Goal: Task Accomplishment & Management: Complete application form

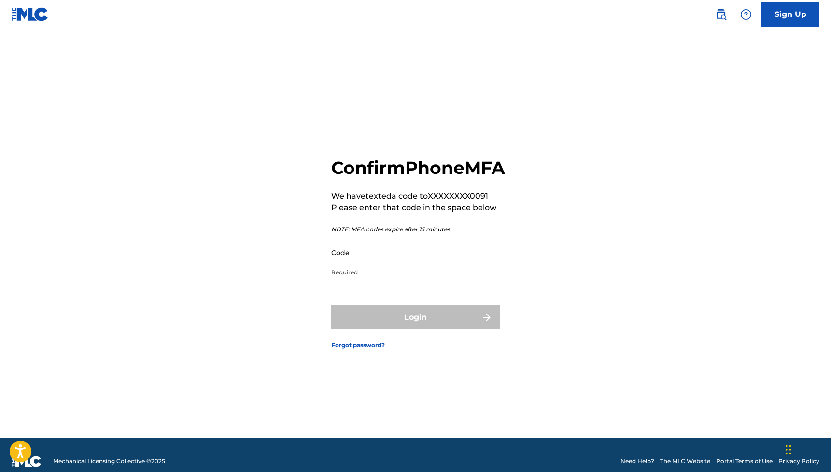
click at [443, 266] on input "Code" at bounding box center [412, 253] width 163 height 28
click at [439, 266] on input "Code" at bounding box center [412, 253] width 163 height 28
click at [405, 265] on input "Code" at bounding box center [412, 253] width 163 height 28
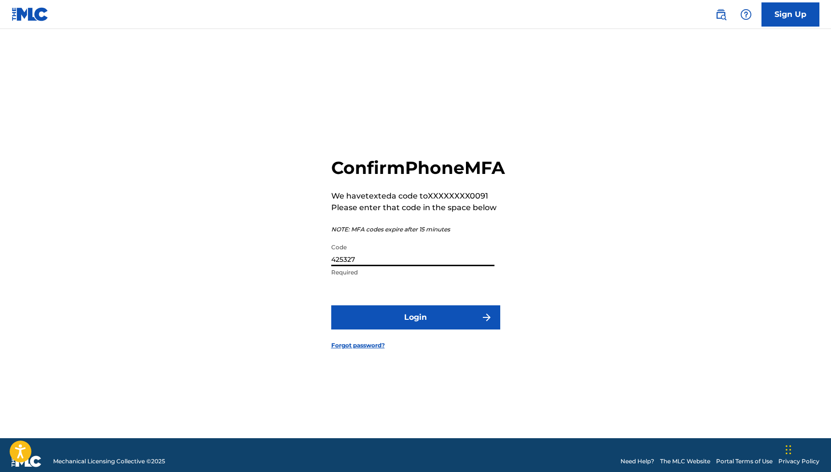
type input "425327"
click at [415, 328] on button "Login" at bounding box center [415, 317] width 169 height 24
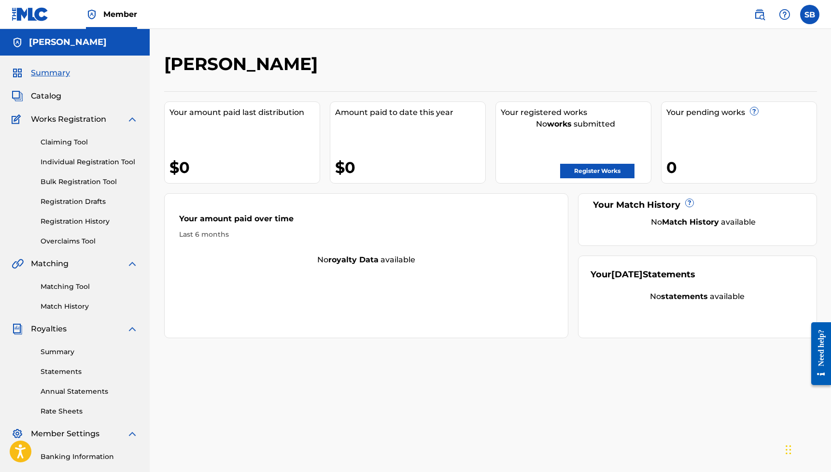
click at [611, 172] on link "Register Works" at bounding box center [597, 171] width 74 height 14
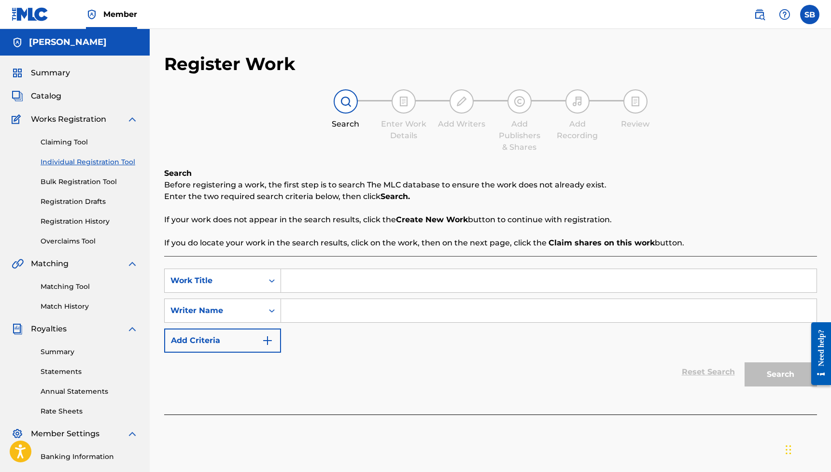
click at [307, 287] on input "Search Form" at bounding box center [548, 280] width 535 height 23
type input "Trail Ride"
click at [312, 319] on input "Search Form" at bounding box center [548, 310] width 535 height 23
type input "[PERSON_NAME]"
click at [780, 374] on button "Search" at bounding box center [781, 374] width 72 height 24
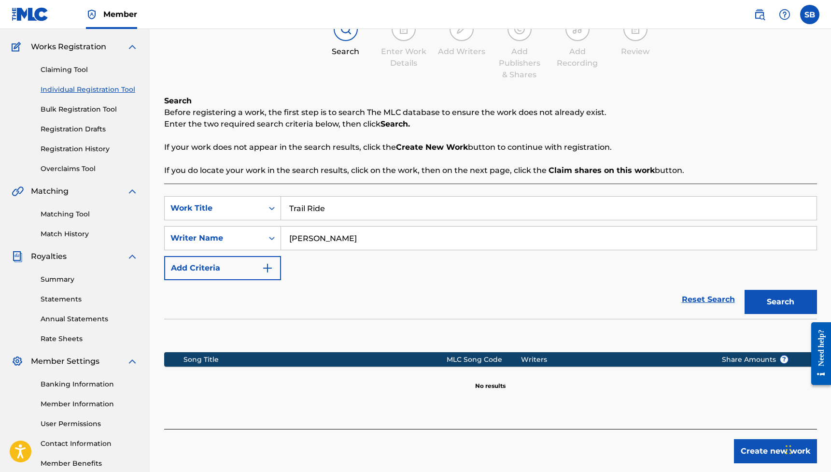
scroll to position [75, 0]
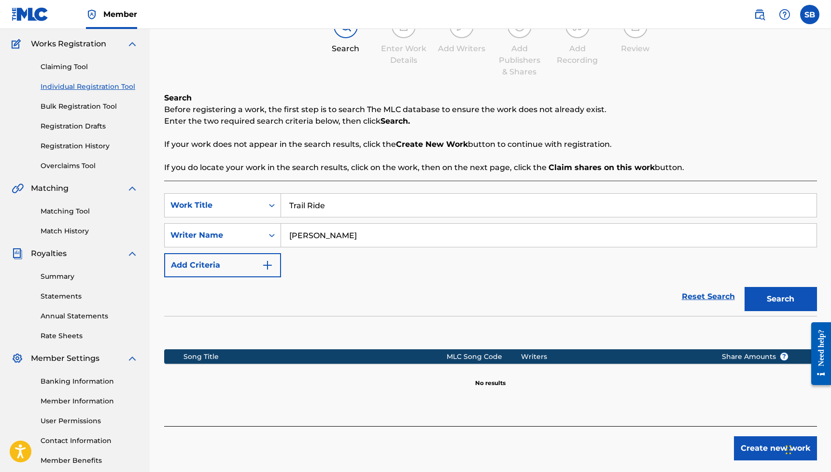
click at [267, 261] on img "Search Form" at bounding box center [268, 265] width 12 height 12
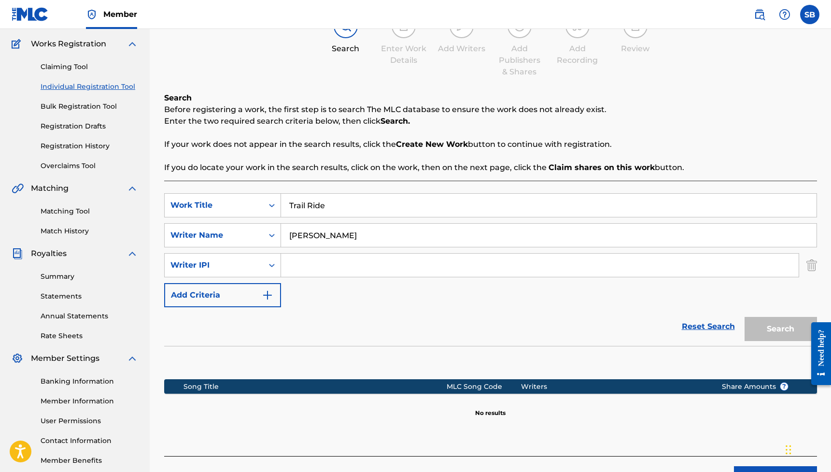
click at [307, 273] on input "Search Form" at bounding box center [540, 264] width 518 height 23
click at [780, 329] on button "Search" at bounding box center [781, 329] width 72 height 24
click at [317, 266] on input "00830280467" at bounding box center [540, 264] width 518 height 23
click at [328, 267] on input "00830280467" at bounding box center [540, 264] width 518 height 23
click at [269, 295] on img "Search Form" at bounding box center [268, 295] width 12 height 12
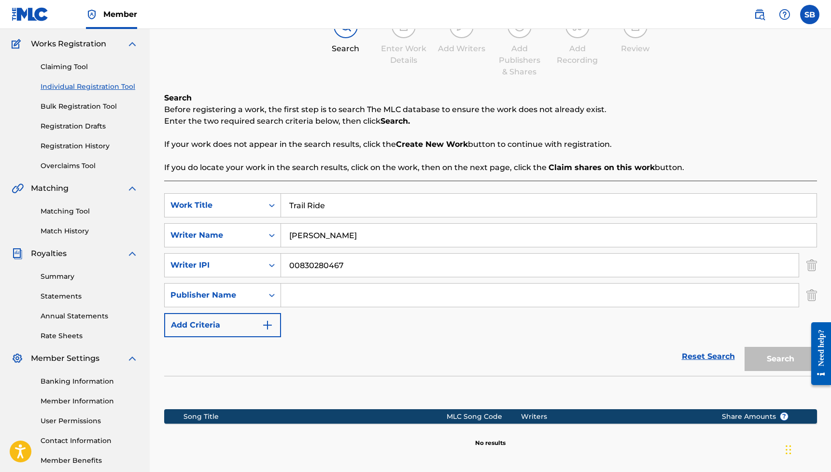
click at [812, 294] on img "Search Form" at bounding box center [811, 295] width 11 height 24
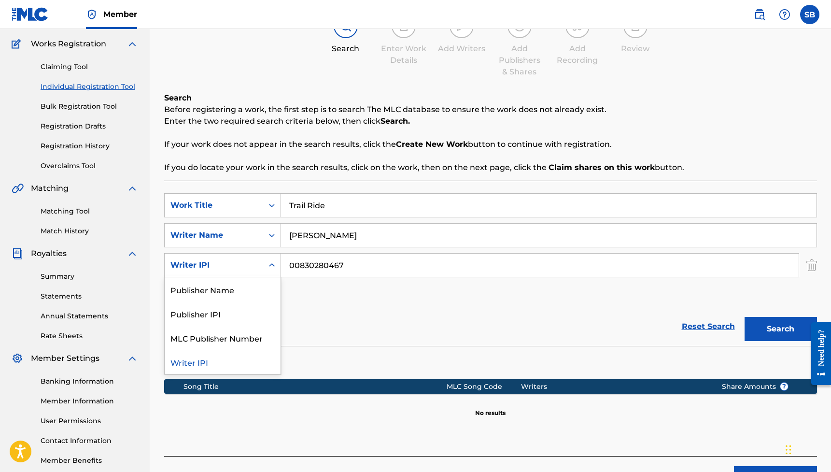
click at [255, 261] on div "Writer IPI" at bounding box center [213, 265] width 87 height 12
click at [318, 298] on div "SearchWithCriteria9c9a7364-0be2-4038-b95d-255f9c84fada Work Title Trail Ride Se…" at bounding box center [490, 250] width 653 height 114
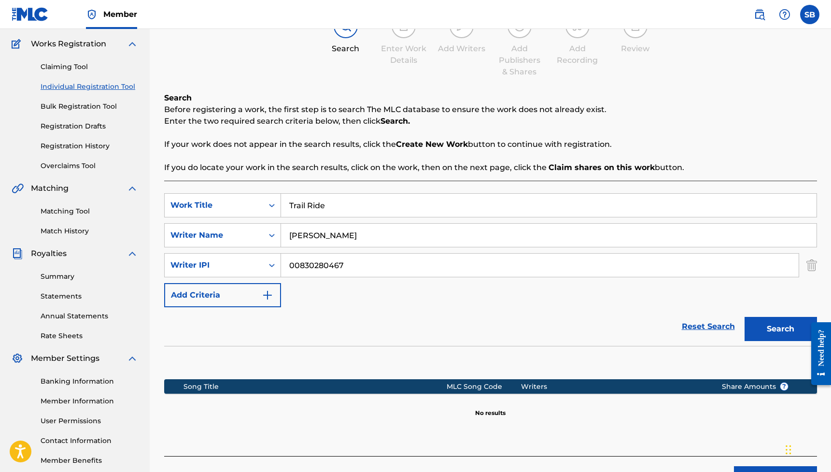
drag, startPoint x: 309, startPoint y: 263, endPoint x: 365, endPoint y: 263, distance: 56.5
click at [365, 263] on input "00830280467" at bounding box center [540, 264] width 518 height 23
type input "00830280467"
click at [780, 329] on button "Search" at bounding box center [781, 329] width 72 height 24
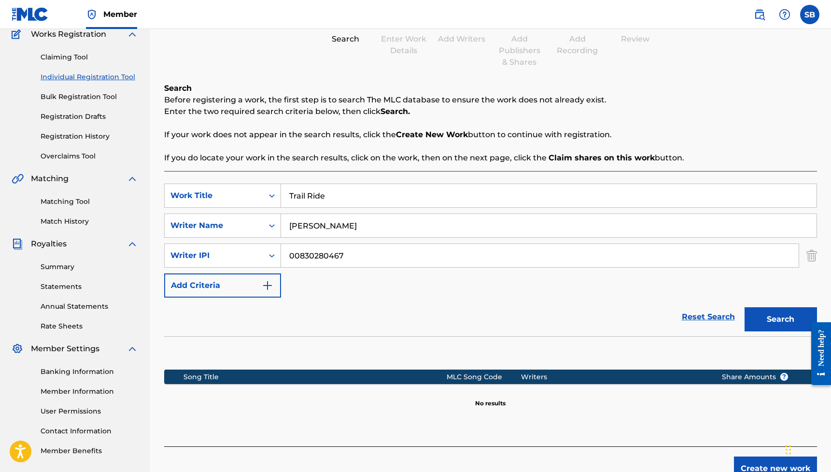
scroll to position [77, 0]
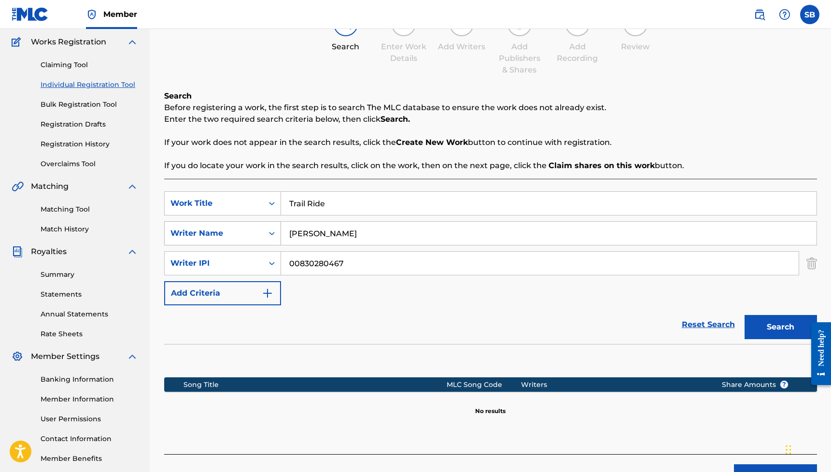
drag, startPoint x: 334, startPoint y: 236, endPoint x: 274, endPoint y: 236, distance: 59.4
click at [274, 236] on div "SearchWithCriteria78b160c4-f7db-4620-bc23-7a5f4557cd5e Writer Name [PERSON_NAME]" at bounding box center [490, 233] width 653 height 24
click at [307, 204] on input "Trail Ride" at bounding box center [548, 203] width 535 height 23
drag, startPoint x: 349, startPoint y: 203, endPoint x: 233, endPoint y: 203, distance: 115.9
click at [233, 203] on div "SearchWithCriteria9c9a7364-0be2-4038-b95d-255f9c84fada Work Title Trail Ride" at bounding box center [490, 203] width 653 height 24
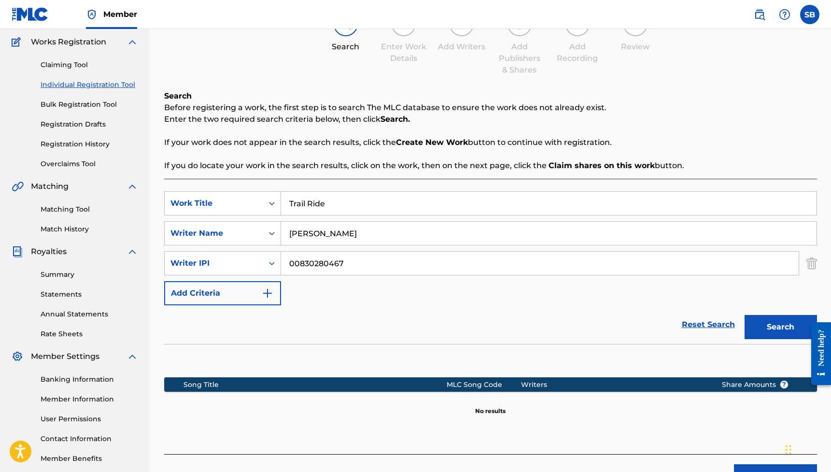
type input "Trail Ride"
click at [780, 327] on button "Search" at bounding box center [781, 327] width 72 height 24
click at [337, 230] on input "[PERSON_NAME]" at bounding box center [548, 233] width 535 height 23
type input "[PERSON_NAME]"
click at [780, 327] on button "Search" at bounding box center [781, 327] width 72 height 24
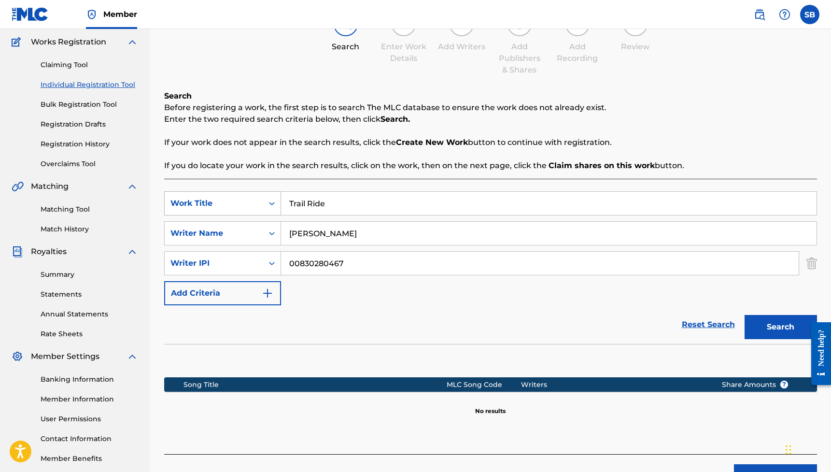
drag, startPoint x: 333, startPoint y: 207, endPoint x: 246, endPoint y: 207, distance: 86.9
click at [246, 207] on div "SearchWithCriteria9c9a7364-0be2-4038-b95d-255f9c84fada Work Title Trail Ride" at bounding box center [490, 203] width 653 height 24
click at [339, 229] on input "[PERSON_NAME]" at bounding box center [548, 233] width 535 height 23
click at [317, 235] on input "[PERSON_NAME]" at bounding box center [548, 233] width 535 height 23
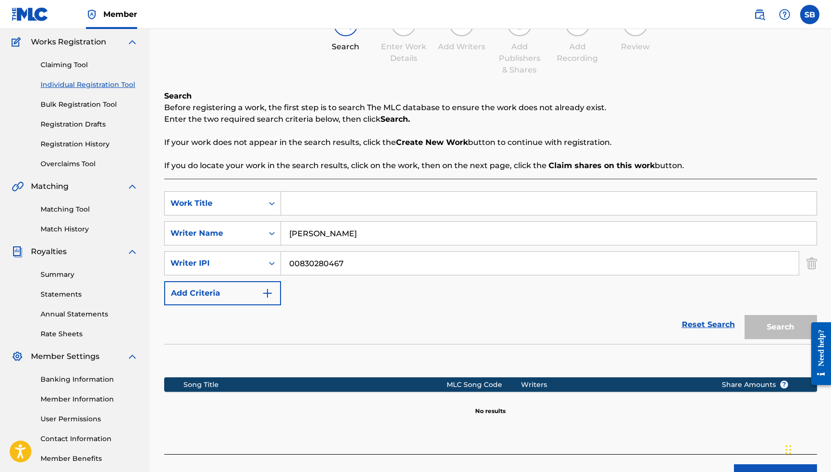
type input "[PERSON_NAME]"
click at [325, 199] on input "Search Form" at bounding box center [548, 203] width 535 height 23
type input "Trail Ride"
click at [780, 327] on button "Search" at bounding box center [781, 327] width 72 height 24
click at [770, 323] on button "Search" at bounding box center [781, 327] width 72 height 24
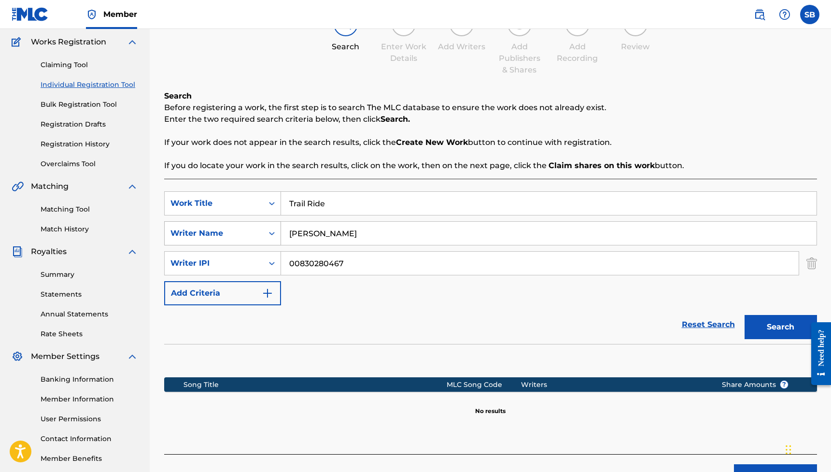
drag, startPoint x: 350, startPoint y: 236, endPoint x: 278, endPoint y: 236, distance: 72.4
click at [278, 236] on div "SearchWithCriteria78b160c4-f7db-4620-bc23-7a5f4557cd5e Writer Name [PERSON_NAME]" at bounding box center [490, 233] width 653 height 24
click at [780, 327] on button "Search" at bounding box center [781, 327] width 72 height 24
click at [267, 233] on icon "Search Form" at bounding box center [272, 233] width 10 height 10
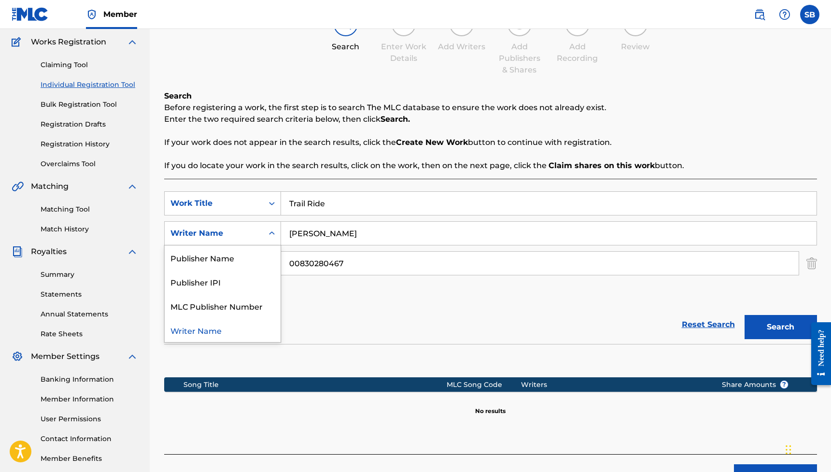
click at [267, 233] on icon "Search Form" at bounding box center [272, 233] width 10 height 10
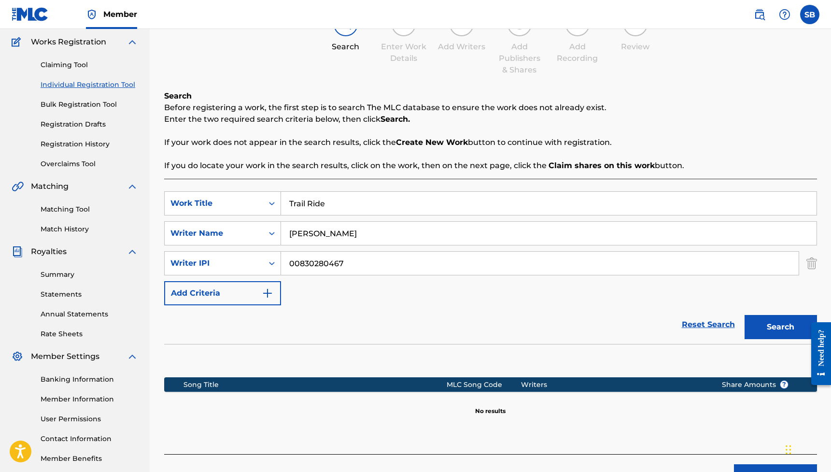
click at [355, 232] on input "[PERSON_NAME]" at bounding box center [548, 233] width 535 height 23
type input "[PERSON_NAME]"
click at [780, 327] on button "Search" at bounding box center [781, 327] width 72 height 24
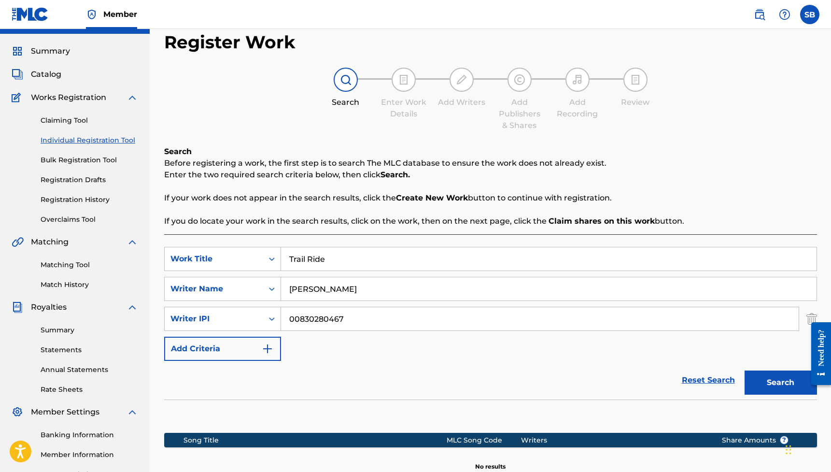
scroll to position [53, 0]
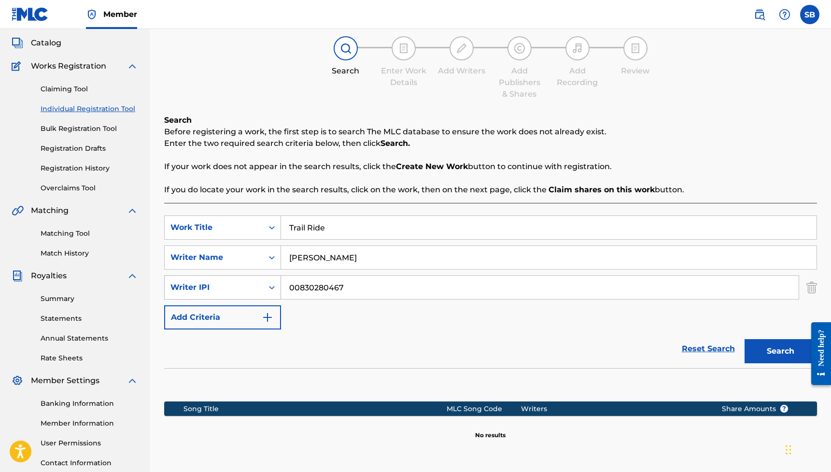
drag, startPoint x: 401, startPoint y: 287, endPoint x: 246, endPoint y: 287, distance: 155.0
click at [246, 287] on div "SearchWithCriteriac02ec908-0087-4e91-b80f-01045154cf17 Writer IPI 00830280467" at bounding box center [490, 287] width 653 height 24
click at [390, 284] on input "Search Form" at bounding box center [540, 287] width 518 height 23
paste input "TCAJL2555930"
type input "TCAJL2555930"
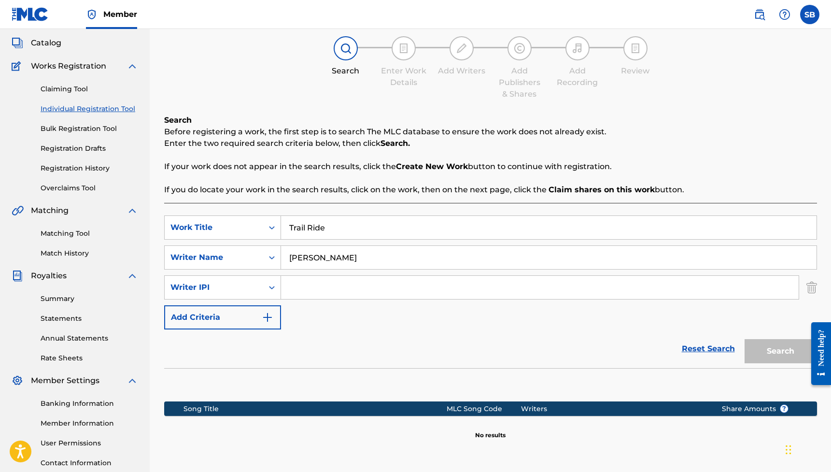
type input "00830280467"
click at [390, 283] on input "00830280467" at bounding box center [540, 287] width 518 height 23
click at [272, 314] on img "Search Form" at bounding box center [268, 317] width 12 height 12
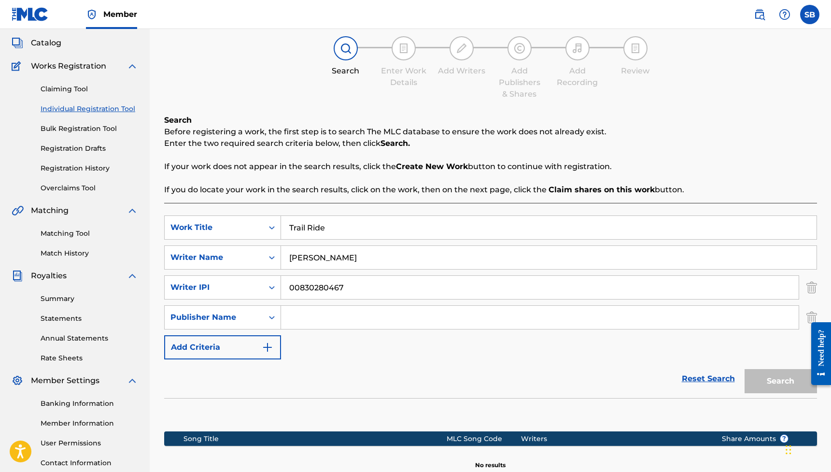
click at [311, 310] on input "Search Form" at bounding box center [540, 317] width 518 height 23
type input "[PERSON_NAME]"
click at [780, 381] on button "Search" at bounding box center [781, 381] width 72 height 24
drag, startPoint x: 326, startPoint y: 255, endPoint x: 219, endPoint y: 255, distance: 106.7
click at [219, 255] on div "SearchWithCriteria78b160c4-f7db-4620-bc23-7a5f4557cd5e Writer Name [PERSON_NAME]" at bounding box center [490, 257] width 653 height 24
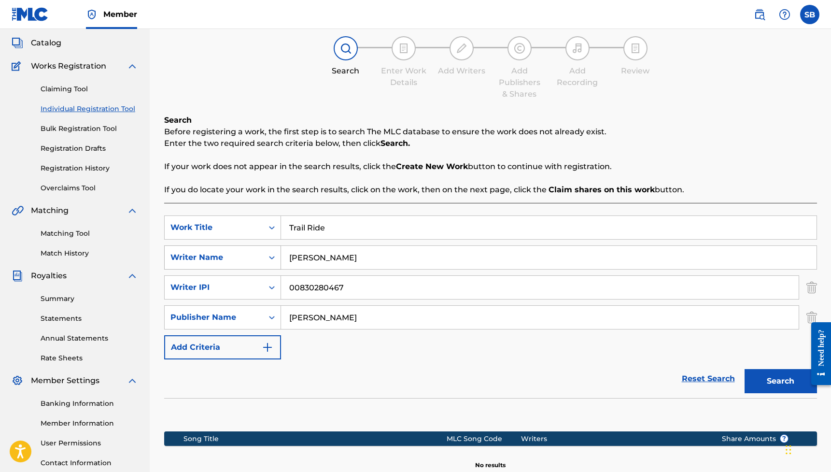
type input "R"
type input "[PERSON_NAME]"
click at [780, 381] on button "Search" at bounding box center [781, 381] width 72 height 24
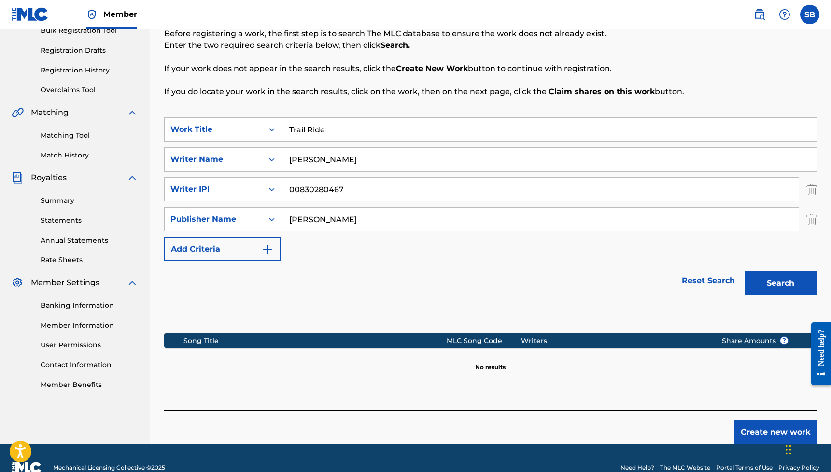
click at [771, 286] on button "Search" at bounding box center [781, 283] width 72 height 24
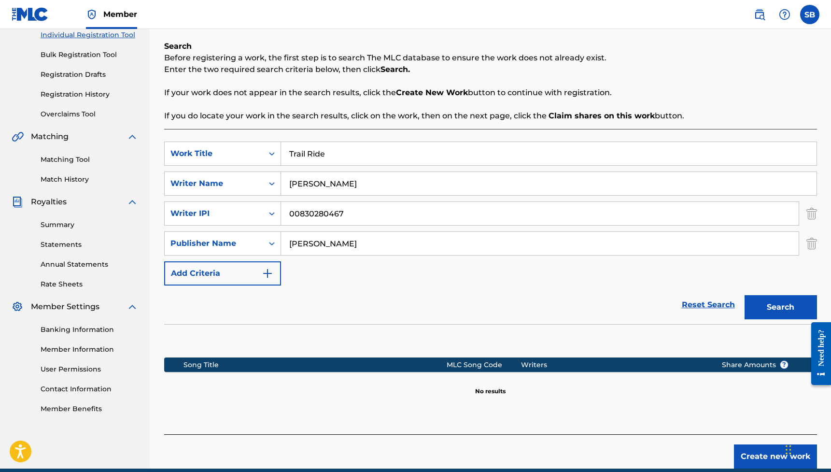
click at [266, 266] on button "Add Criteria" at bounding box center [222, 273] width 117 height 24
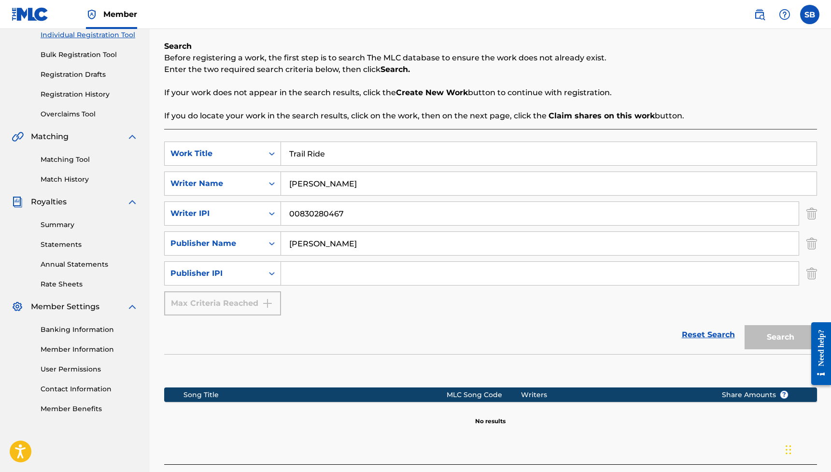
click at [309, 271] on input "Search Form" at bounding box center [540, 273] width 518 height 23
drag, startPoint x: 368, startPoint y: 211, endPoint x: 191, endPoint y: 212, distance: 177.2
click at [191, 212] on div "SearchWithCriteriac02ec908-0087-4e91-b80f-01045154cf17 Writer IPI 00830280467" at bounding box center [490, 213] width 653 height 24
click at [366, 270] on input "Search Form" at bounding box center [540, 273] width 518 height 23
paste input "00830280467"
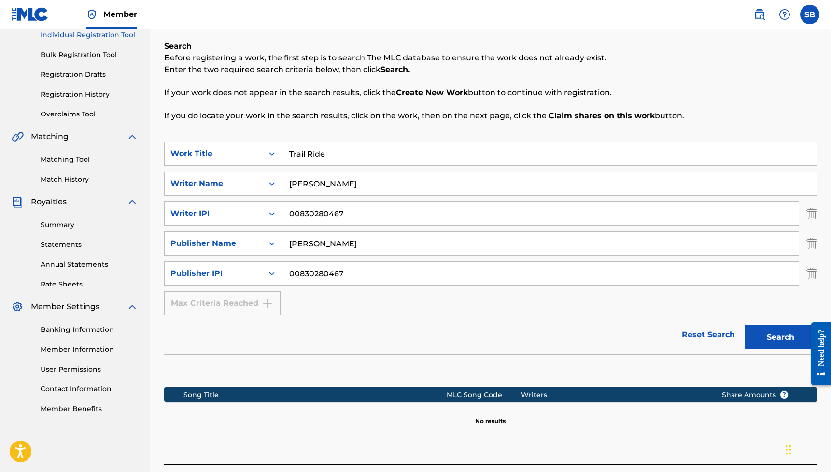
type input "00830280467"
click at [780, 337] on button "Search" at bounding box center [781, 337] width 72 height 24
click at [685, 332] on link "Reset Search" at bounding box center [708, 334] width 63 height 21
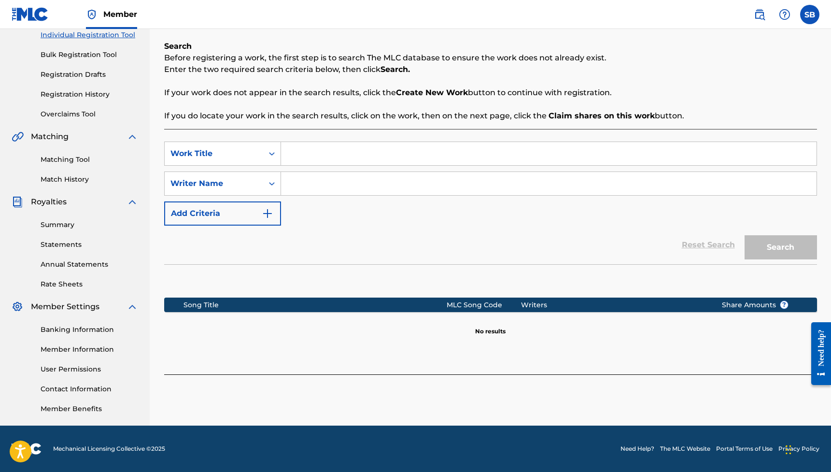
click at [350, 157] on input "Search Form" at bounding box center [548, 153] width 535 height 23
type input "Trail Ride"
click at [338, 182] on input "Search Form" at bounding box center [548, 183] width 535 height 23
type input "[PERSON_NAME]"
click at [780, 247] on button "Search" at bounding box center [781, 247] width 72 height 24
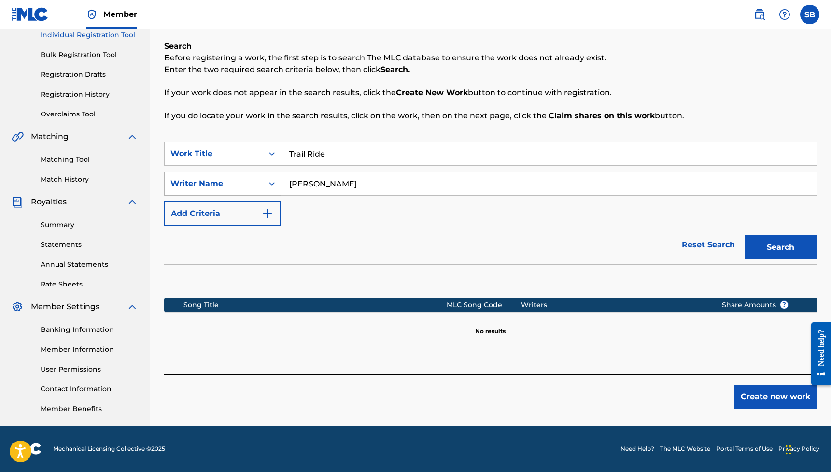
drag, startPoint x: 365, startPoint y: 185, endPoint x: 221, endPoint y: 184, distance: 143.9
click at [221, 184] on div "SearchWithCriteria78b160c4-f7db-4620-bc23-7a5f4557cd5e Writer Name [PERSON_NAME]" at bounding box center [490, 183] width 653 height 24
drag, startPoint x: 327, startPoint y: 155, endPoint x: 214, endPoint y: 155, distance: 112.5
click at [214, 155] on div "SearchWithCriteria9c9a7364-0be2-4038-b95d-255f9c84fada Work Title Trail Ride" at bounding box center [490, 153] width 653 height 24
type input "Plastic off the Sofa"
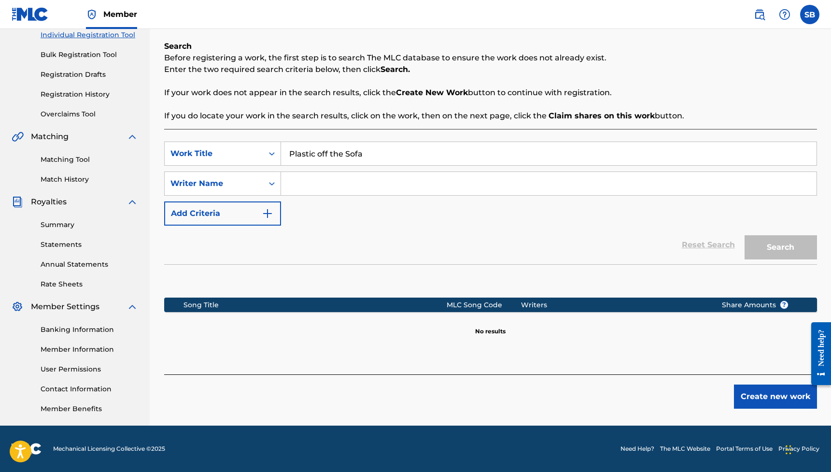
click at [301, 180] on input "Search Form" at bounding box center [548, 183] width 535 height 23
type input "[PERSON_NAME]"
click at [780, 247] on button "Search" at bounding box center [781, 247] width 72 height 24
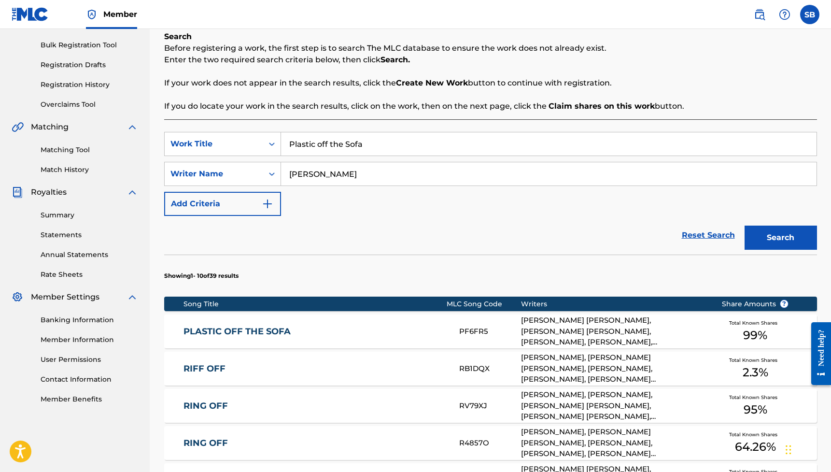
scroll to position [136, 0]
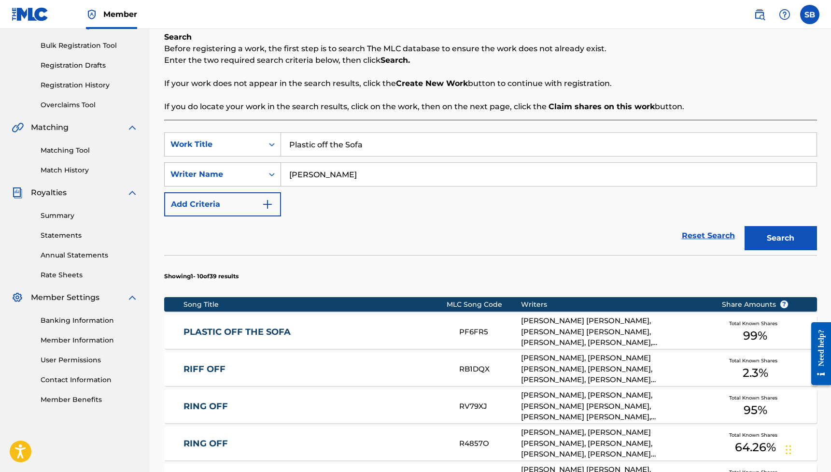
drag, startPoint x: 358, startPoint y: 174, endPoint x: 240, endPoint y: 174, distance: 118.3
click at [240, 174] on div "SearchWithCriteria78b160c4-f7db-4620-bc23-7a5f4557cd5e Writer Name [PERSON_NAME]" at bounding box center [490, 174] width 653 height 24
click at [393, 142] on input "Plastic off the Sofa" at bounding box center [548, 144] width 535 height 23
click at [369, 187] on div "SearchWithCriteria9c9a7364-0be2-4038-b95d-255f9c84fada Work Title SearchWithCri…" at bounding box center [490, 174] width 653 height 84
click at [379, 176] on input "Search Form" at bounding box center [548, 174] width 535 height 23
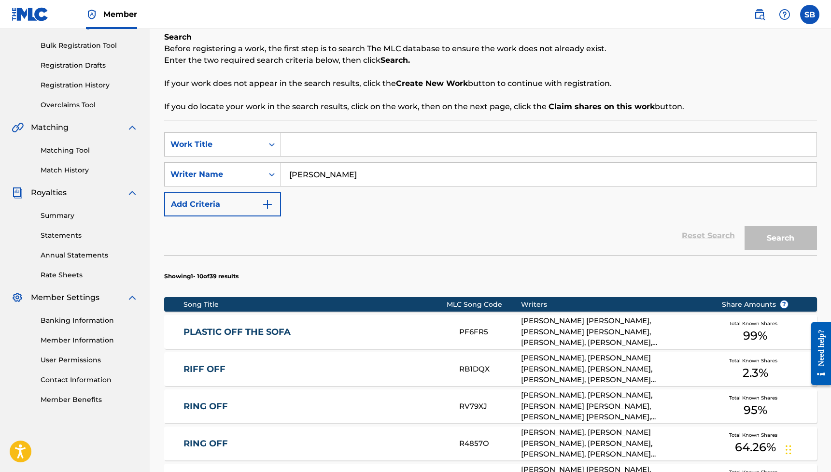
type input "[PERSON_NAME]"
click at [396, 147] on input "Search Form" at bounding box center [548, 144] width 535 height 23
type input "Fnf"
click at [780, 238] on button "Search" at bounding box center [781, 238] width 72 height 24
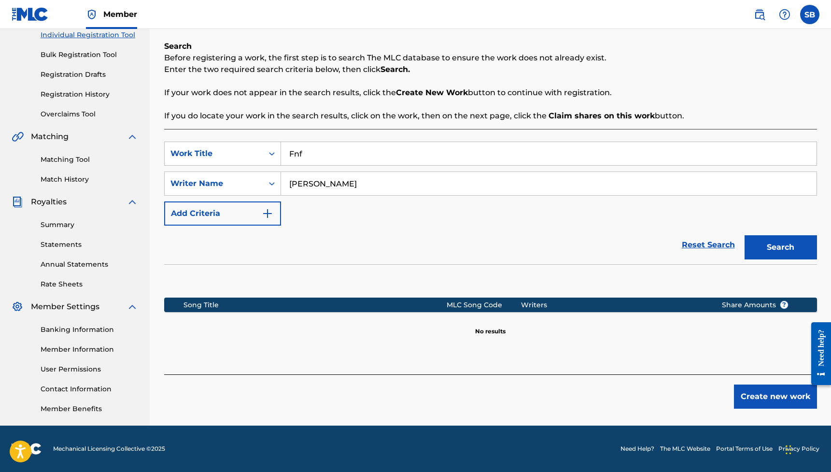
click at [365, 186] on input "[PERSON_NAME]" at bounding box center [548, 183] width 535 height 23
click at [780, 247] on button "Search" at bounding box center [781, 247] width 72 height 24
click at [365, 186] on input "Jayla" at bounding box center [548, 183] width 535 height 23
type input "[PERSON_NAME]"
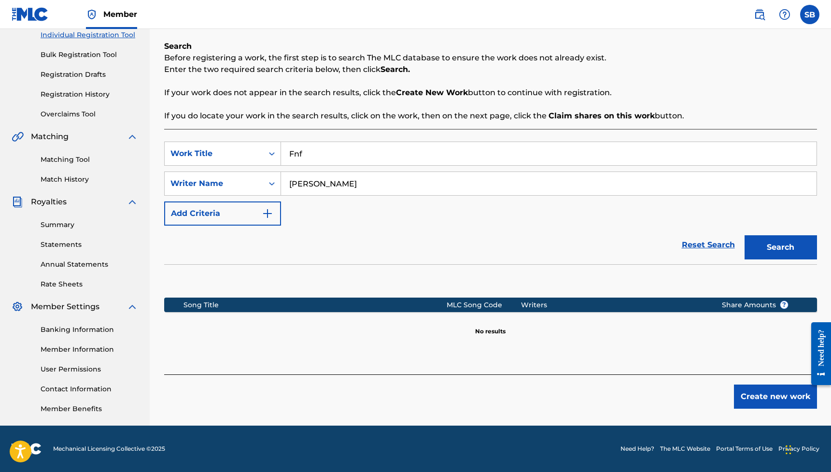
click at [780, 247] on button "Search" at bounding box center [781, 247] width 72 height 24
click at [345, 155] on input "Fnf" at bounding box center [548, 153] width 535 height 23
type input "F"
type input "Run To"
click at [780, 247] on button "Search" at bounding box center [781, 247] width 72 height 24
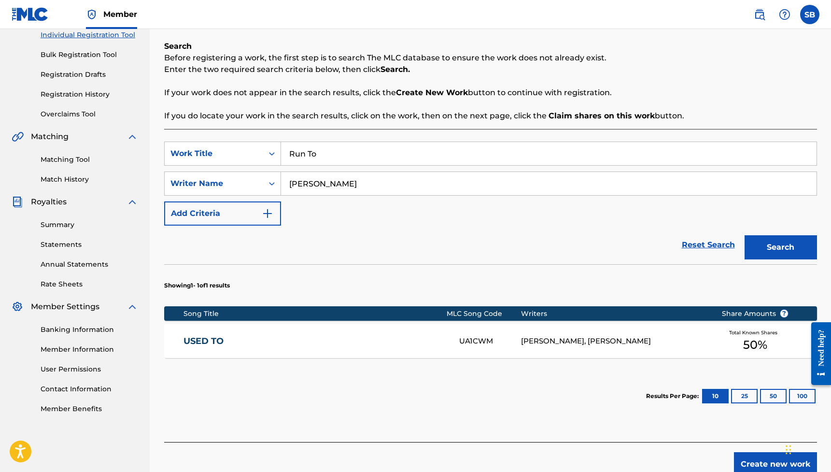
drag, startPoint x: 357, startPoint y: 181, endPoint x: 310, endPoint y: 182, distance: 46.4
click at [310, 182] on input "[PERSON_NAME]" at bounding box center [548, 183] width 535 height 23
type input "[PERSON_NAME]"
click at [780, 247] on button "Search" at bounding box center [781, 247] width 72 height 24
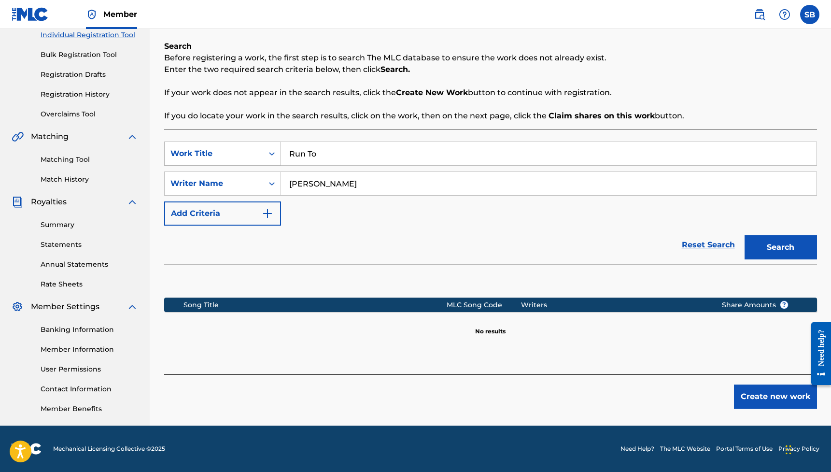
drag, startPoint x: 347, startPoint y: 158, endPoint x: 252, endPoint y: 158, distance: 95.1
click at [252, 158] on div "SearchWithCriteria9c9a7364-0be2-4038-b95d-255f9c84fada Work Title Run To" at bounding box center [490, 153] width 653 height 24
click at [780, 247] on button "Search" at bounding box center [781, 247] width 72 height 24
drag, startPoint x: 397, startPoint y: 178, endPoint x: 224, endPoint y: 178, distance: 173.8
click at [224, 178] on div "SearchWithCriteria78b160c4-f7db-4620-bc23-7a5f4557cd5e Writer Name [PERSON_NAME]" at bounding box center [490, 183] width 653 height 24
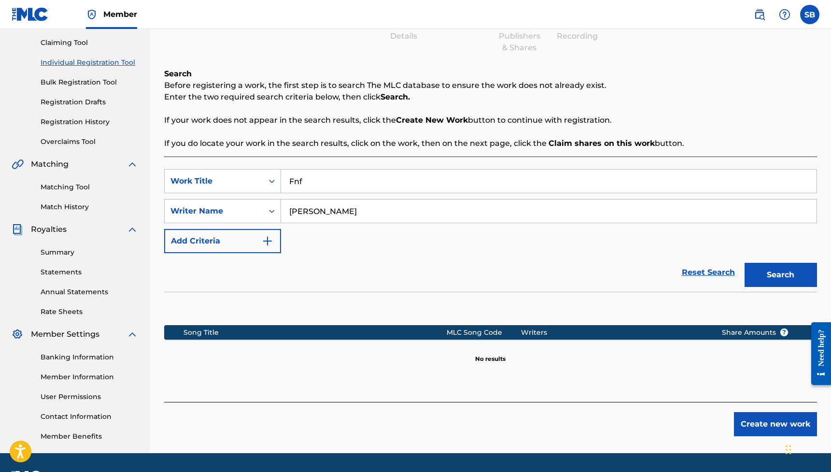
scroll to position [106, 0]
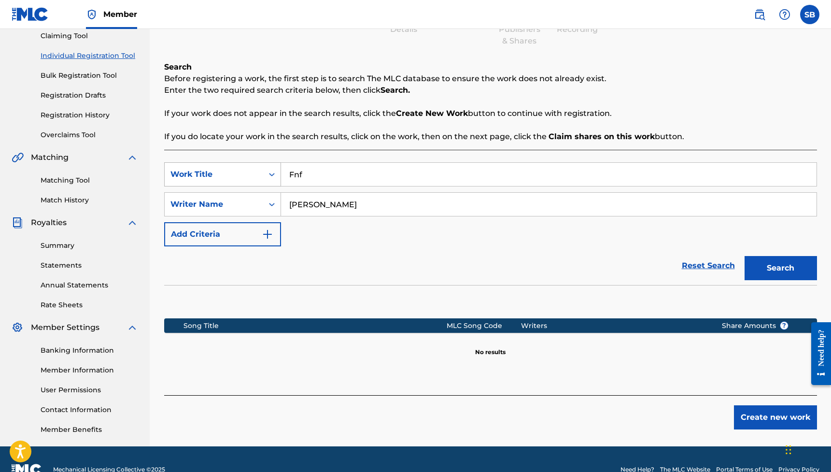
drag, startPoint x: 279, startPoint y: 169, endPoint x: 239, endPoint y: 169, distance: 40.1
click at [239, 169] on div "SearchWithCriteria9c9a7364-0be2-4038-b95d-255f9c84fada Work Title Fnf" at bounding box center [490, 174] width 653 height 24
drag, startPoint x: 313, startPoint y: 176, endPoint x: 235, endPoint y: 176, distance: 78.7
click at [235, 176] on div "SearchWithCriteria9c9a7364-0be2-4038-b95d-255f9c84fada Work Title Fnf" at bounding box center [490, 174] width 653 height 24
type input "Trail Ride"
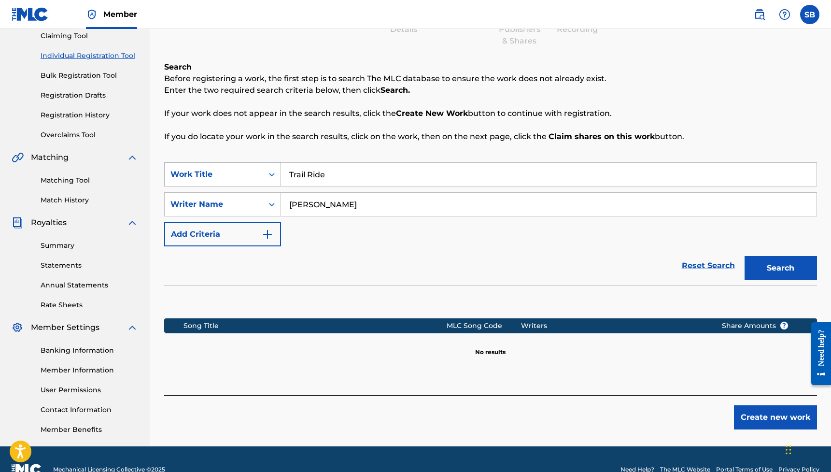
click at [780, 268] on button "Search" at bounding box center [781, 268] width 72 height 24
click at [789, 423] on button "Create new work" at bounding box center [775, 417] width 83 height 24
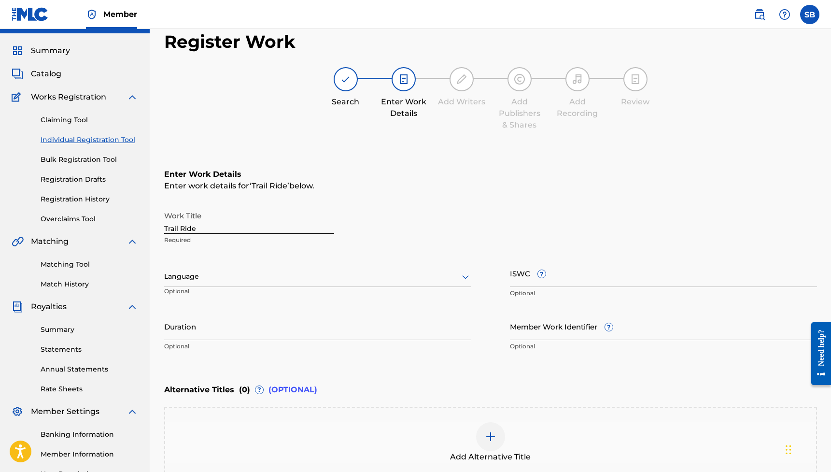
scroll to position [19, 0]
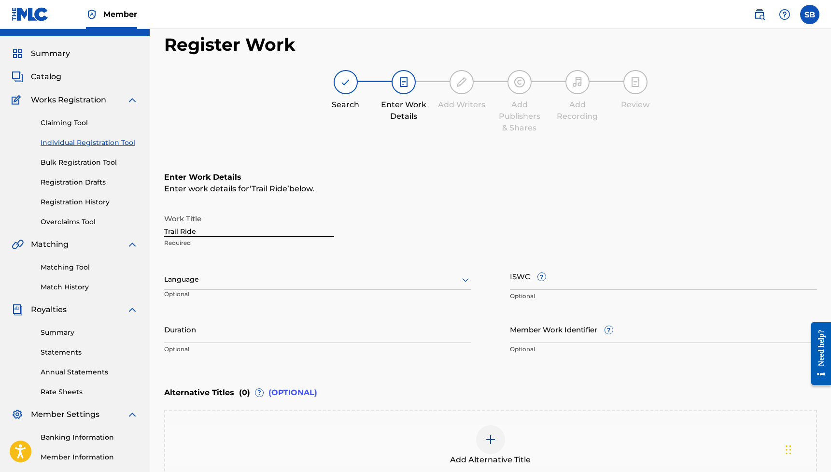
click at [220, 278] on div at bounding box center [317, 279] width 307 height 12
click at [243, 265] on div "English, 1 of 153. 153 results available. Use Up and Down to choose options, pr…" at bounding box center [317, 283] width 307 height 43
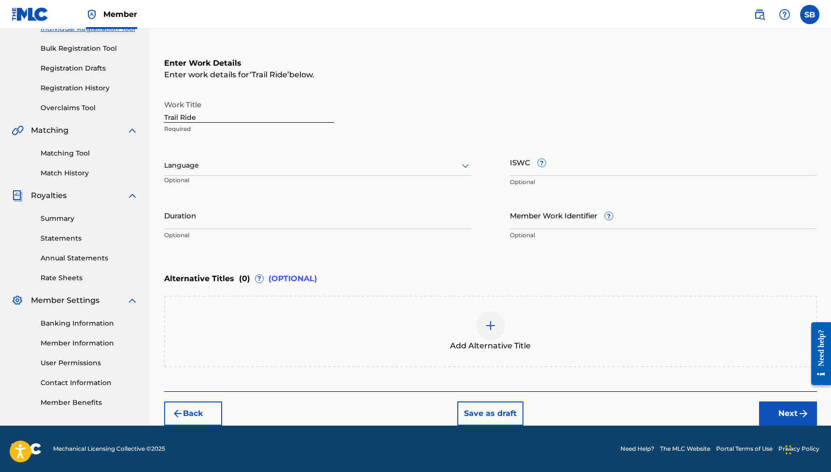
scroll to position [133, 0]
click at [794, 409] on button "Next" at bounding box center [788, 413] width 58 height 24
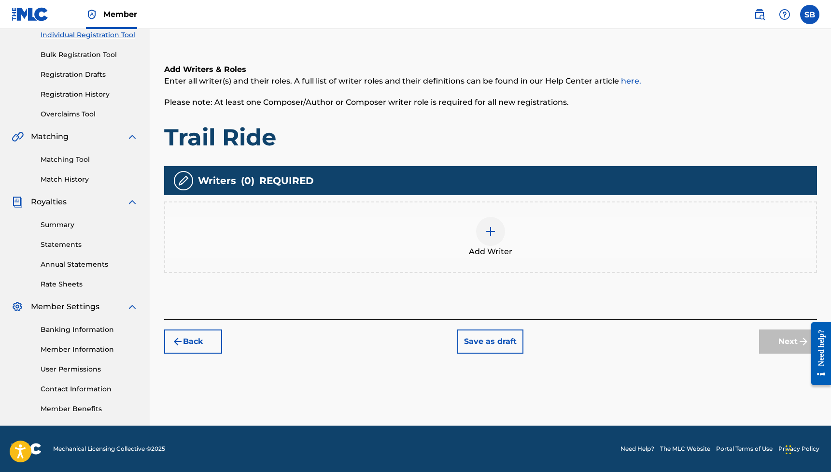
click at [492, 231] on img at bounding box center [491, 231] width 12 height 12
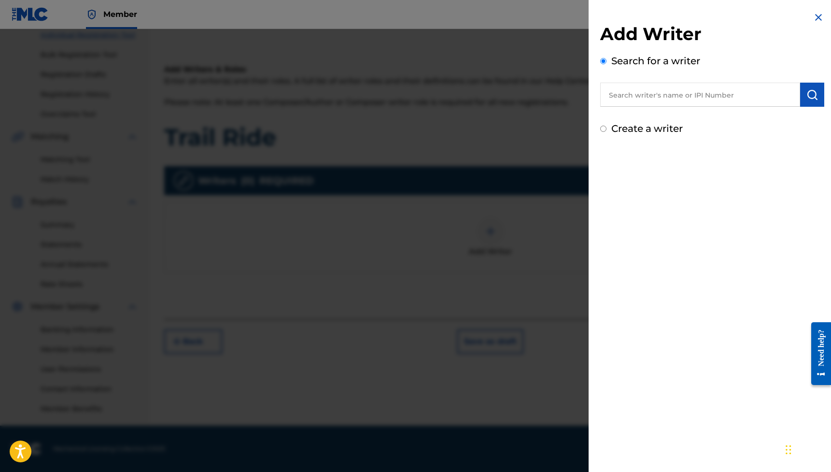
click at [666, 97] on input "text" at bounding box center [700, 95] width 200 height 24
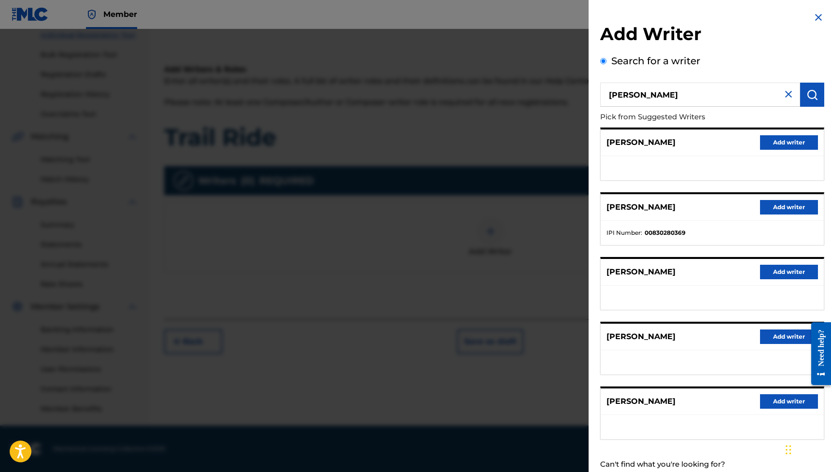
drag, startPoint x: 725, startPoint y: 91, endPoint x: 544, endPoint y: 106, distance: 181.6
click at [544, 106] on div "Add Writer Search for a writer [PERSON_NAME] from Suggested Writers [PERSON_NAM…" at bounding box center [415, 250] width 831 height 443
type input "J"
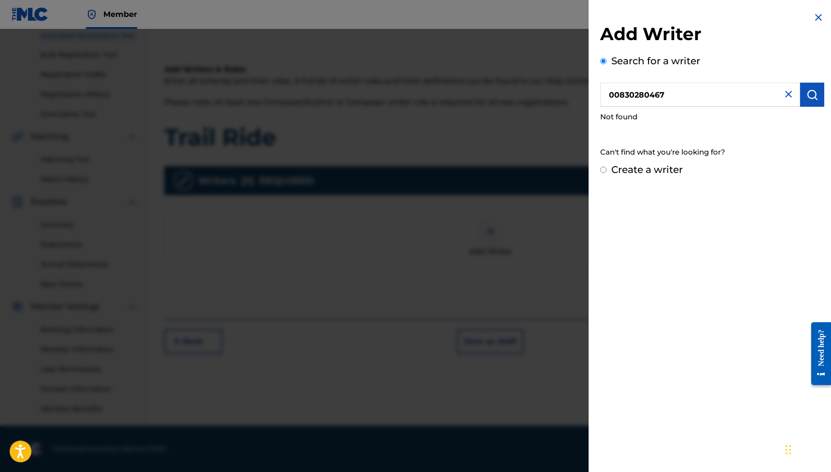
click at [715, 94] on input "00830280467" at bounding box center [700, 95] width 200 height 24
click at [626, 96] on input "00830280467" at bounding box center [700, 95] width 200 height 24
click at [640, 95] on input "00830280467" at bounding box center [700, 95] width 200 height 24
drag, startPoint x: 670, startPoint y: 95, endPoint x: 565, endPoint y: 95, distance: 105.3
click at [565, 95] on div "Add Writer Search for a writer 00830280467 Not found Can't find what you're loo…" at bounding box center [415, 250] width 831 height 443
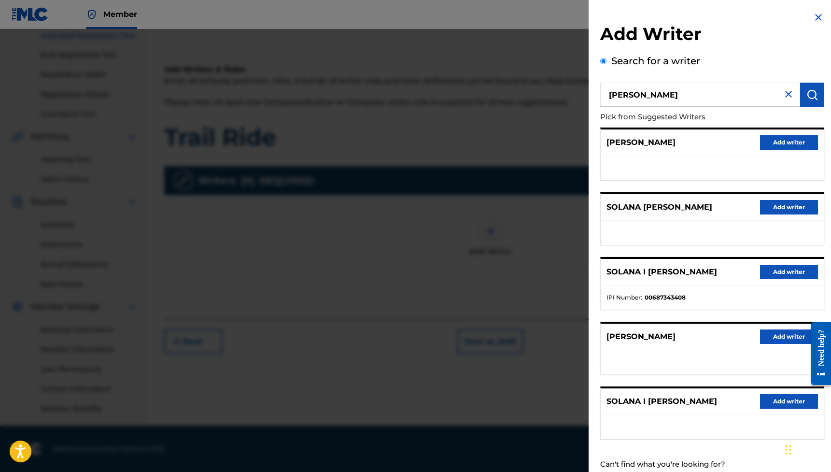
drag, startPoint x: 695, startPoint y: 93, endPoint x: 558, endPoint y: 93, distance: 137.1
click at [558, 93] on div "Add Writer Search for a writer [PERSON_NAME] Pick from Suggested Writers [PERSO…" at bounding box center [415, 250] width 831 height 443
click at [678, 97] on input "00830280467" at bounding box center [700, 95] width 200 height 24
type input "00830280467"
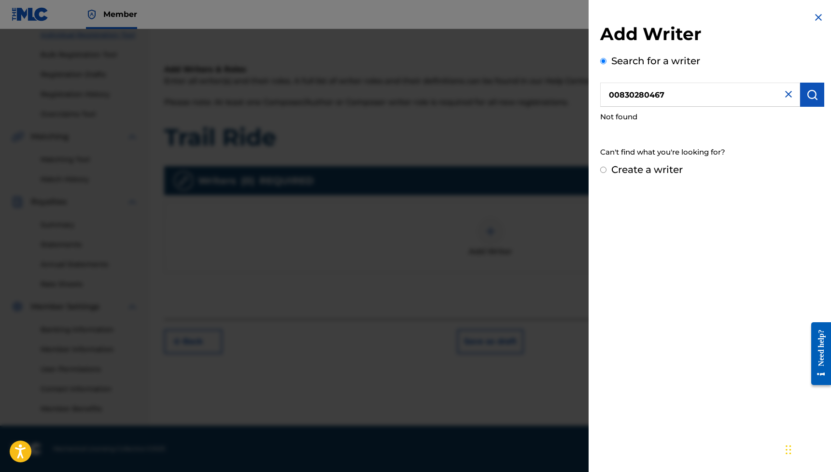
click at [652, 171] on label "Create a writer" at bounding box center [646, 170] width 71 height 12
radio input "true"
click at [606, 171] on input "Create a writer" at bounding box center [603, 170] width 6 height 6
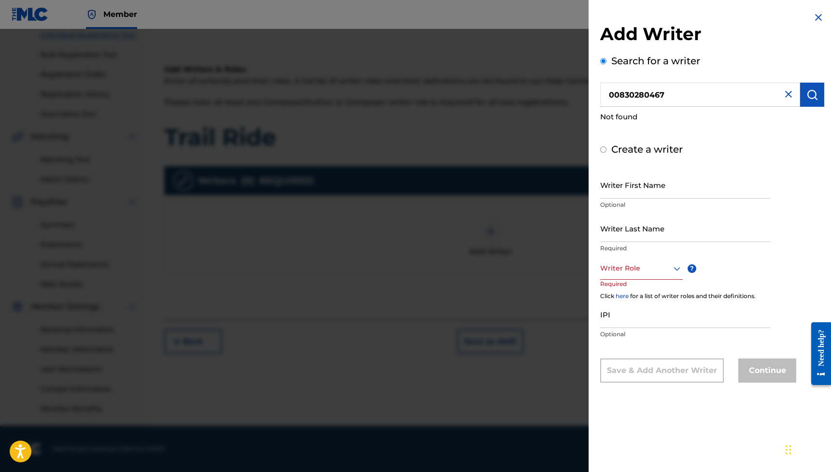
radio input "false"
radio input "true"
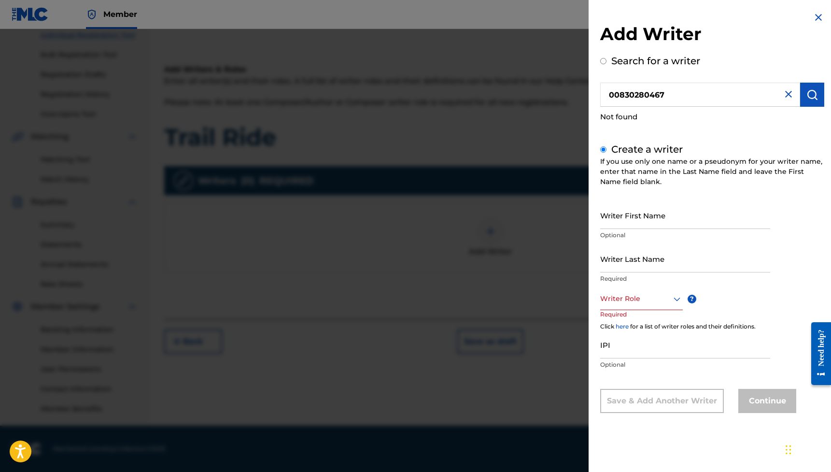
click at [624, 303] on div at bounding box center [641, 299] width 83 height 12
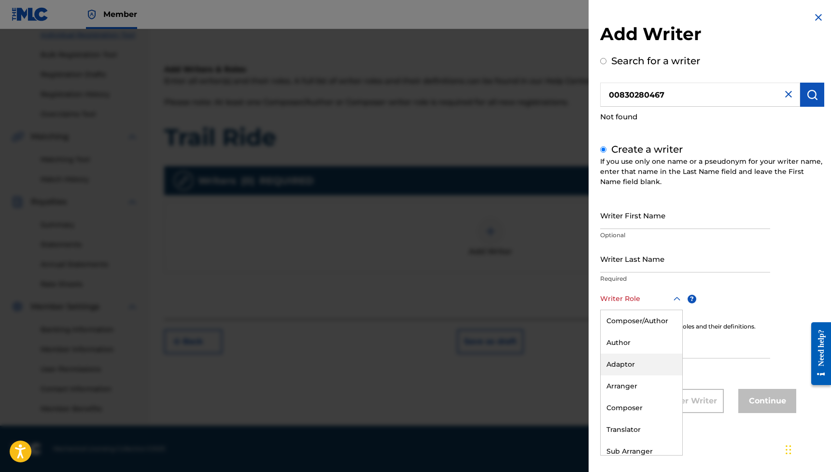
scroll to position [0, 0]
click at [644, 337] on div "Author" at bounding box center [642, 343] width 82 height 22
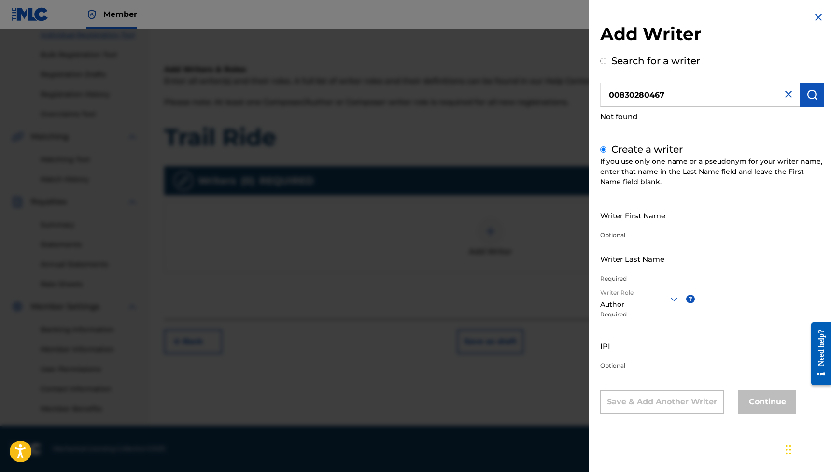
click at [657, 227] on input "Writer First Name" at bounding box center [685, 215] width 170 height 28
type input "Jayla"
click at [632, 277] on p "Required" at bounding box center [685, 278] width 170 height 9
click at [641, 267] on input "Writer Last Name" at bounding box center [685, 259] width 170 height 28
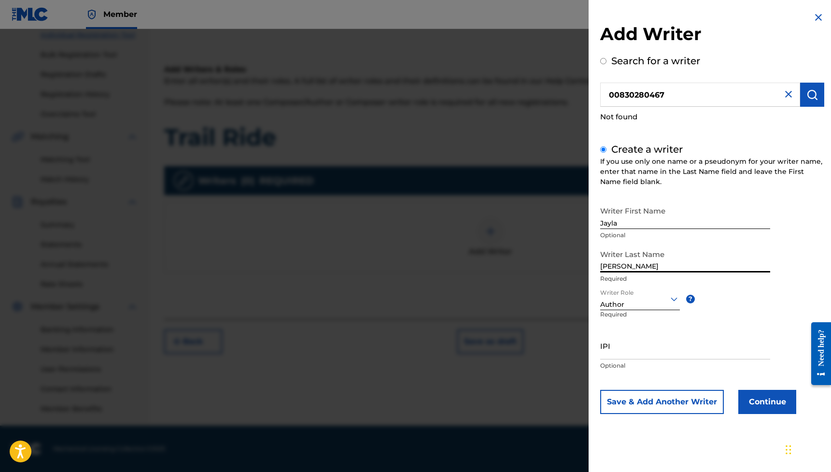
type input "[PERSON_NAME]"
click at [624, 351] on input "IPI" at bounding box center [685, 346] width 170 height 28
drag, startPoint x: 690, startPoint y: 91, endPoint x: 571, endPoint y: 91, distance: 119.3
click at [571, 91] on div "Add Writer Search for a writer 00830280467 Not found Create a writer If you use…" at bounding box center [415, 250] width 831 height 443
click at [705, 359] on div "IPI Optional" at bounding box center [685, 353] width 170 height 43
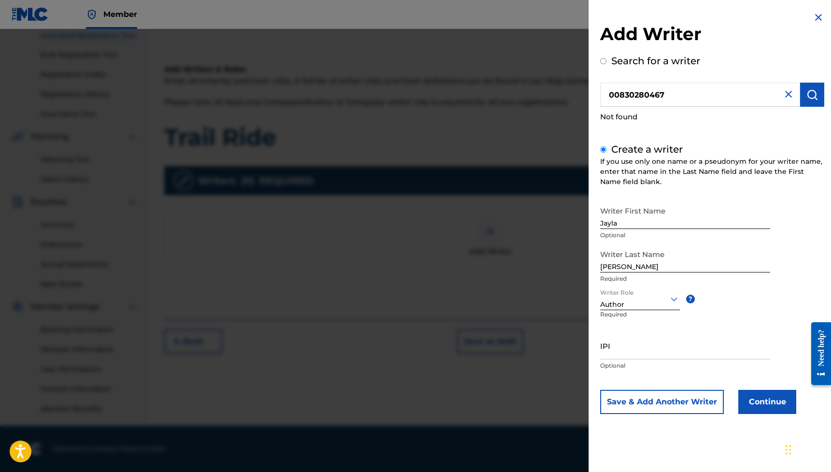
click at [706, 351] on input "IPI" at bounding box center [685, 346] width 170 height 28
paste input "00830280467"
type input "00830280467"
click at [771, 403] on button "Continue" at bounding box center [767, 402] width 58 height 24
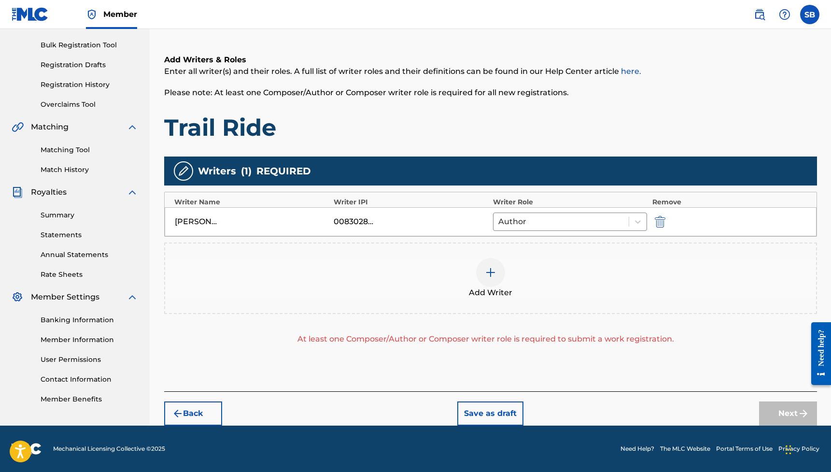
scroll to position [137, 0]
click at [492, 277] on img at bounding box center [491, 273] width 12 height 12
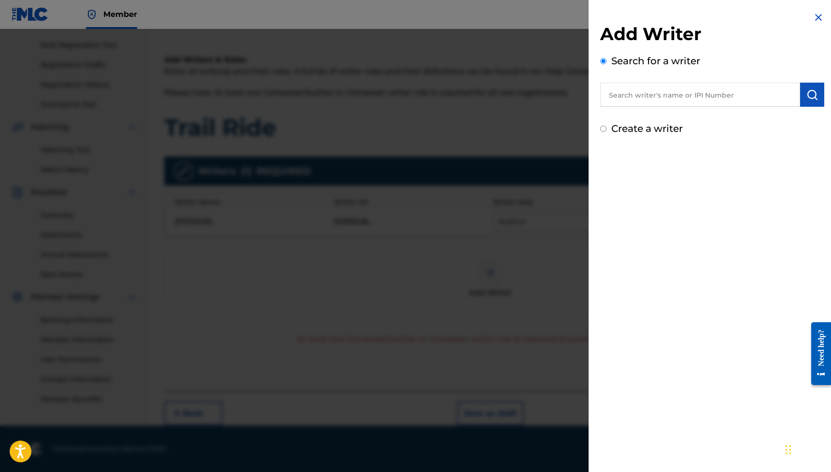
click at [695, 92] on input "text" at bounding box center [700, 95] width 200 height 24
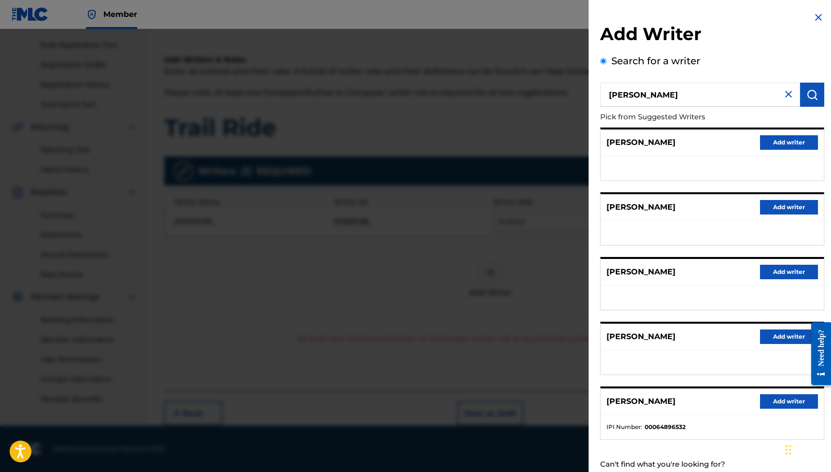
drag, startPoint x: 695, startPoint y: 92, endPoint x: 660, endPoint y: 94, distance: 34.8
click at [660, 94] on input "[PERSON_NAME]" at bounding box center [700, 95] width 200 height 24
type input "[PERSON_NAME] [PERSON_NAME]"
type input "01150678656"
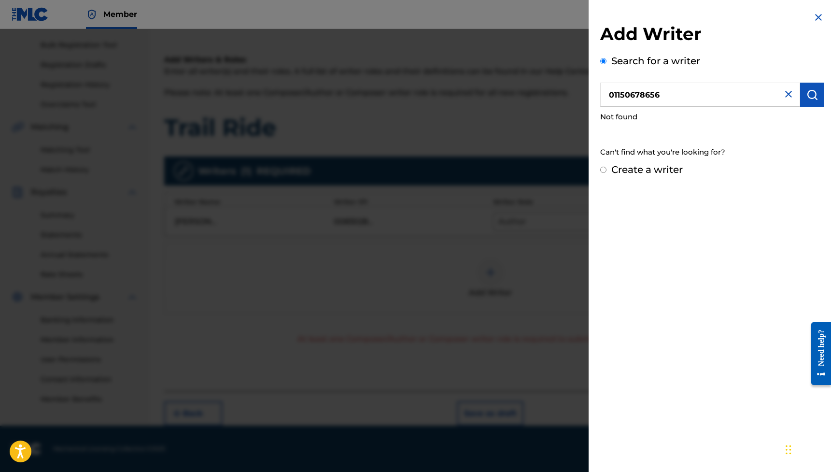
click at [668, 170] on label "Create a writer" at bounding box center [646, 170] width 71 height 12
radio input "true"
click at [606, 170] on input "Create a writer" at bounding box center [603, 170] width 6 height 6
radio input "false"
radio input "true"
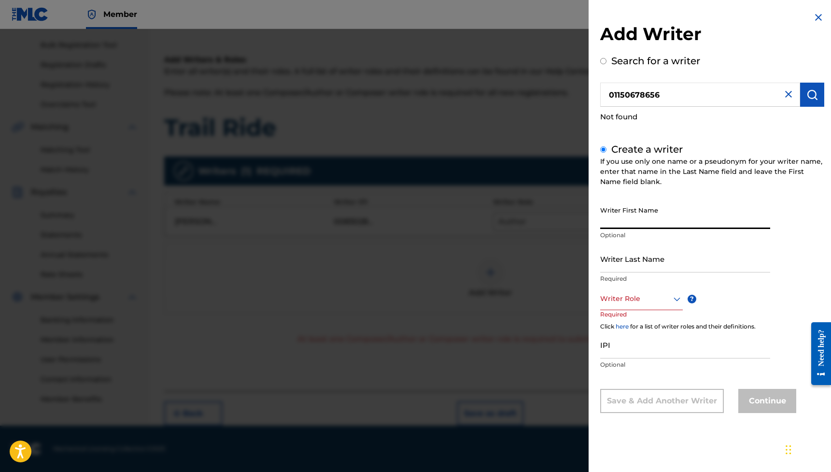
click at [653, 216] on input "Writer First Name" at bounding box center [685, 215] width 170 height 28
type input "[PERSON_NAME]"
click at [643, 304] on div at bounding box center [641, 299] width 83 height 12
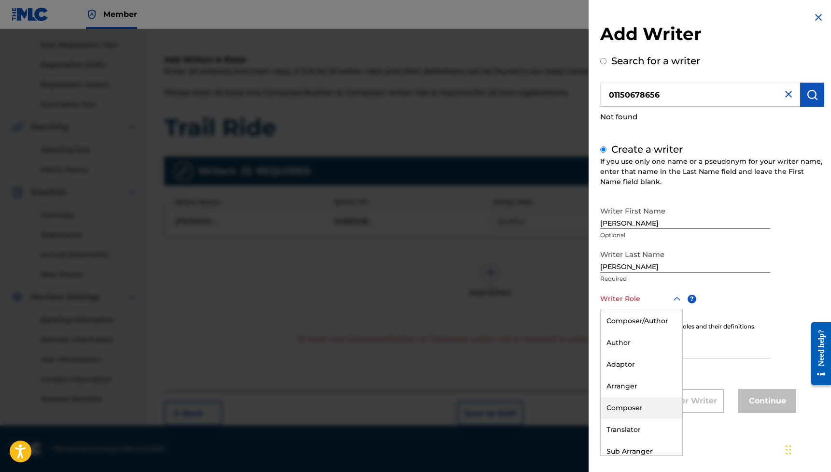
click at [631, 406] on div "Composer" at bounding box center [642, 408] width 82 height 22
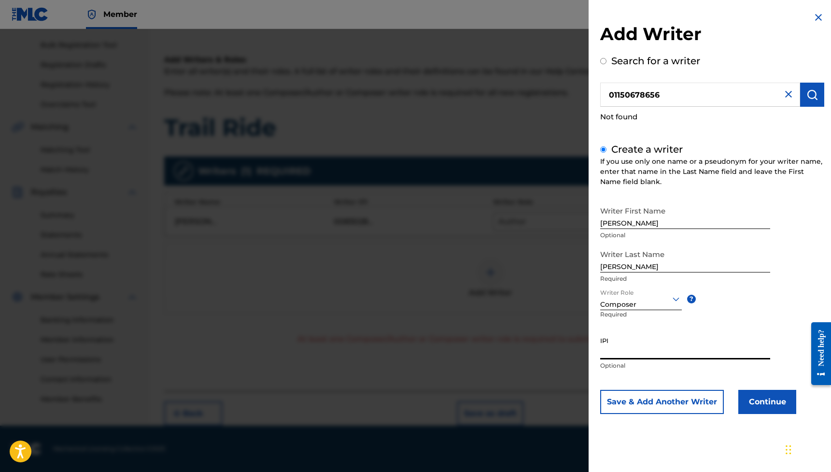
click at [647, 348] on input "IPI" at bounding box center [685, 346] width 170 height 28
click at [676, 96] on input "01150678656" at bounding box center [700, 95] width 200 height 24
radio input "true"
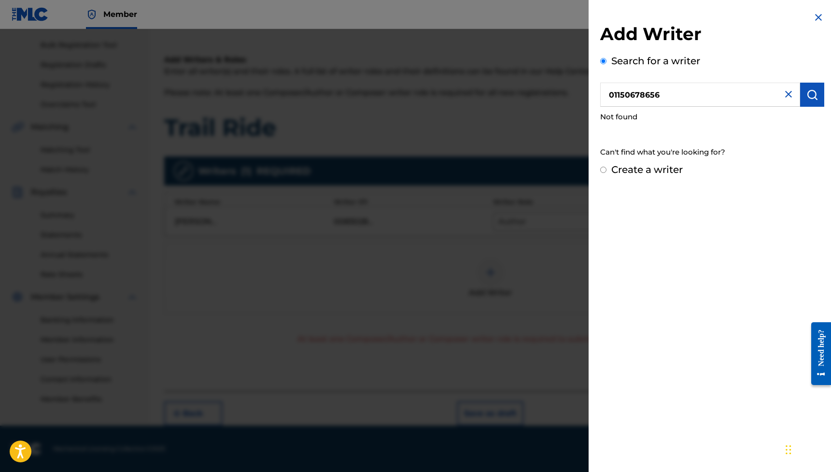
click at [656, 170] on label "Create a writer" at bounding box center [646, 170] width 71 height 12
radio input "true"
click at [606, 170] on input "Create a writer" at bounding box center [603, 170] width 6 height 6
radio input "false"
radio input "true"
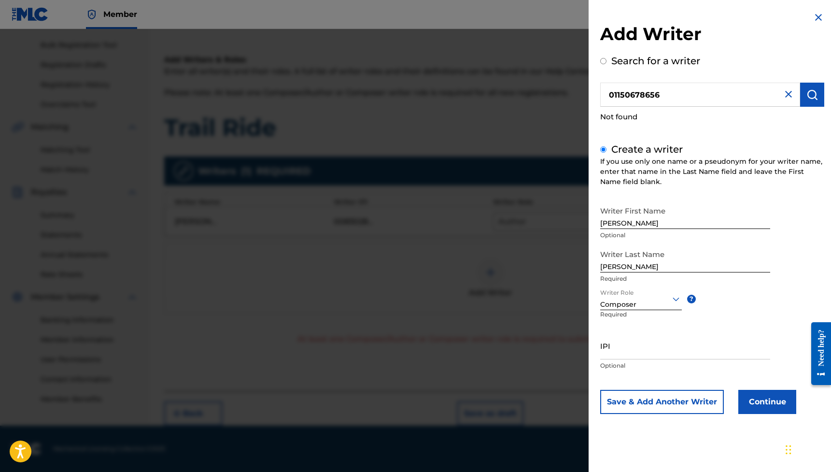
click at [634, 346] on input "IPI" at bounding box center [685, 346] width 170 height 28
paste input "01150678656"
type input "01150678656"
click at [754, 400] on button "Continue" at bounding box center [767, 402] width 58 height 24
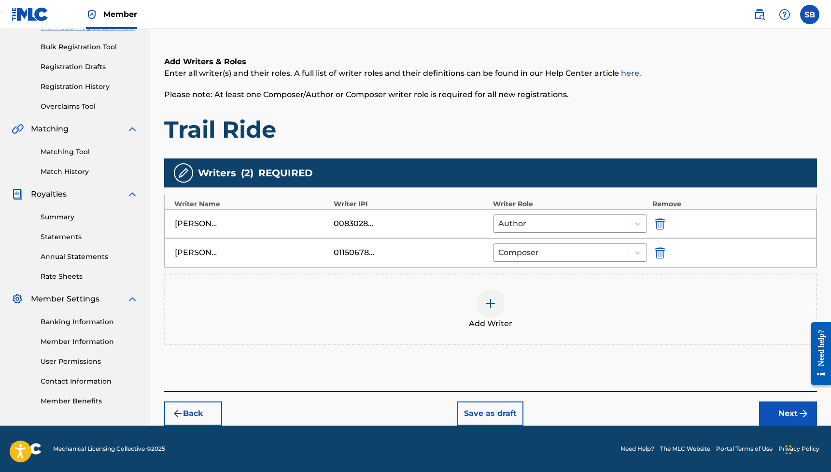
scroll to position [135, 0]
click at [770, 412] on button "Next" at bounding box center [788, 413] width 58 height 24
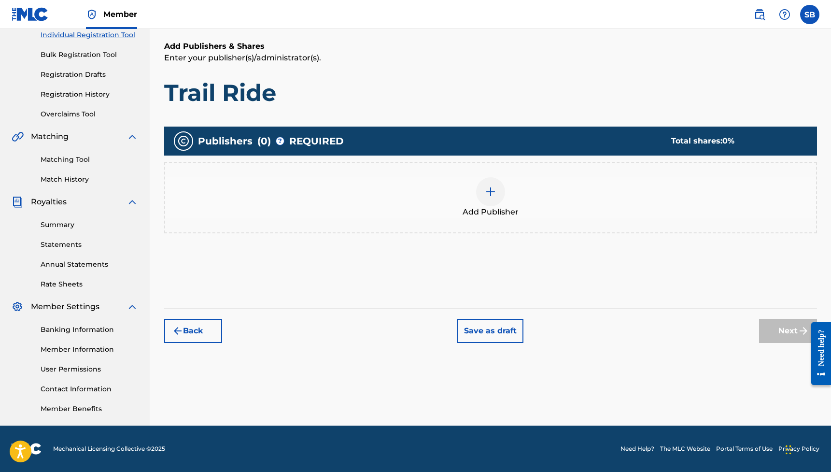
click at [494, 196] on img at bounding box center [491, 192] width 12 height 12
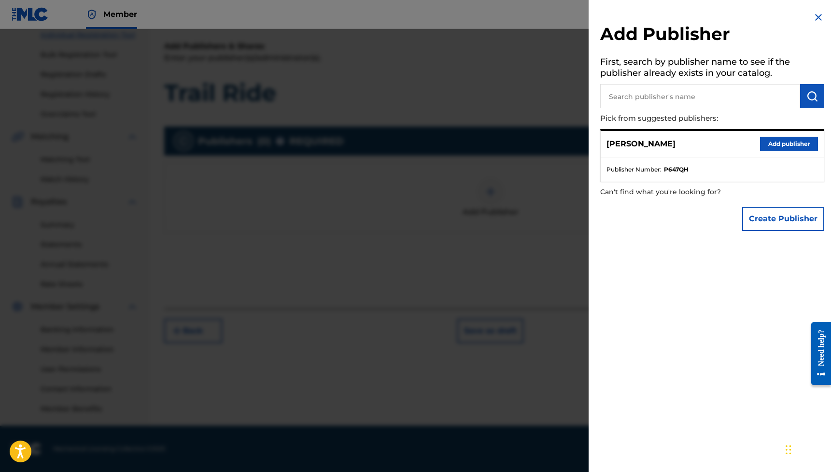
click at [674, 94] on input "text" at bounding box center [700, 96] width 200 height 24
type input "[PERSON_NAME]"
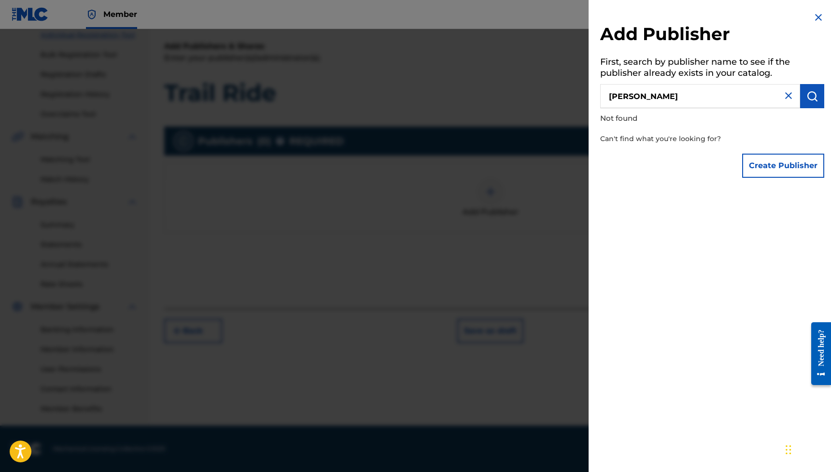
click at [791, 156] on button "Create Publisher" at bounding box center [783, 166] width 82 height 24
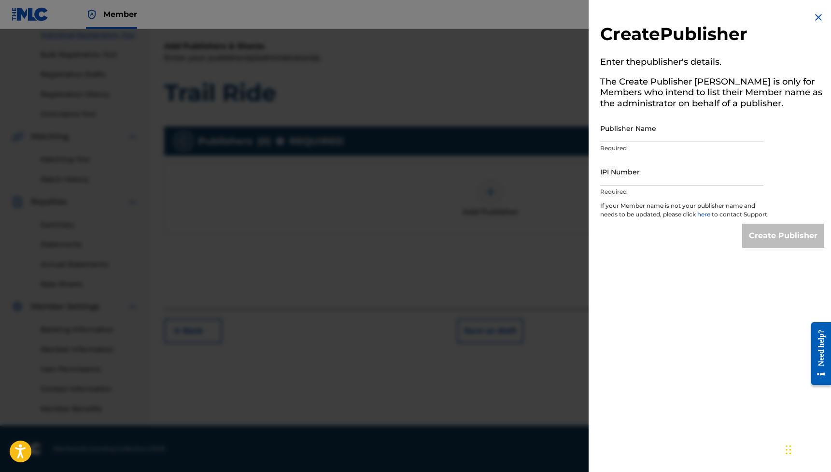
click at [695, 132] on input "Publisher Name" at bounding box center [681, 128] width 163 height 28
type input "[PERSON_NAME]"
click at [673, 166] on input "IPI Number" at bounding box center [681, 172] width 163 height 28
paste input "01150678656"
type input "01150678656"
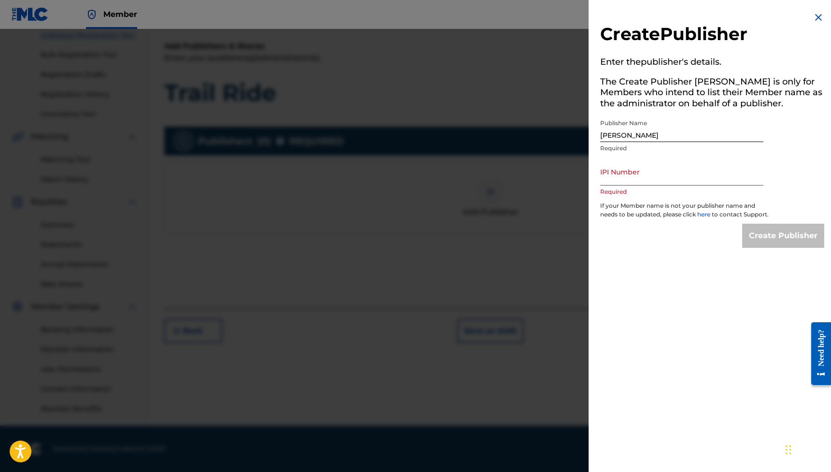
click at [817, 15] on img at bounding box center [819, 18] width 12 height 12
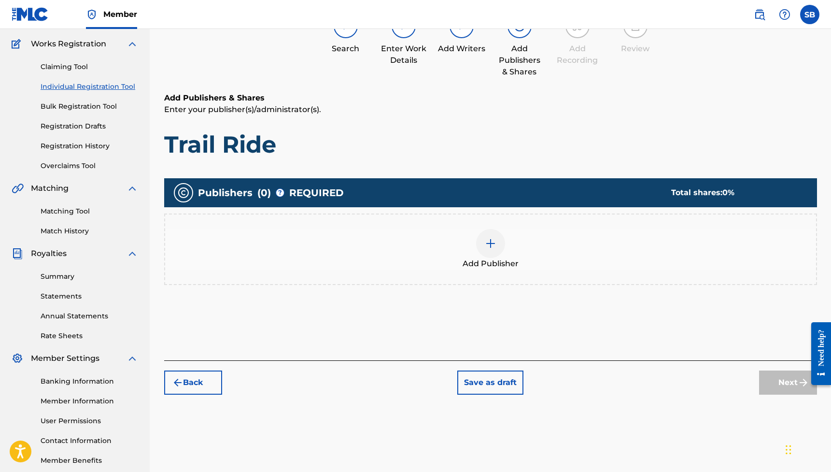
scroll to position [61, 0]
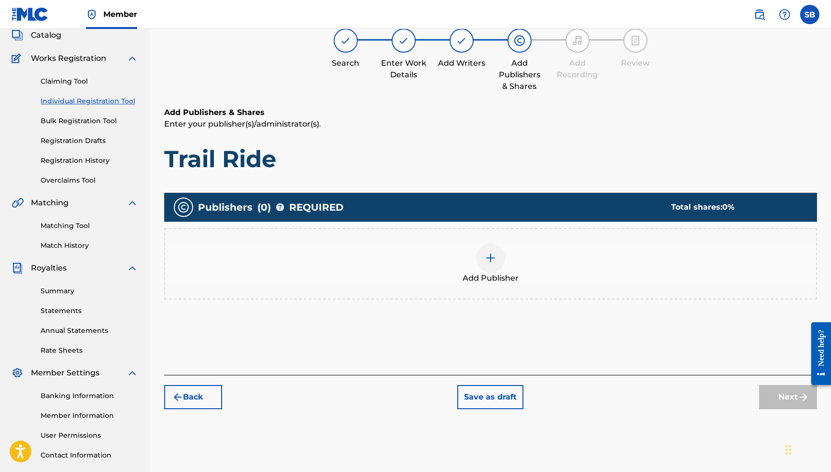
click at [491, 260] on img at bounding box center [491, 258] width 12 height 12
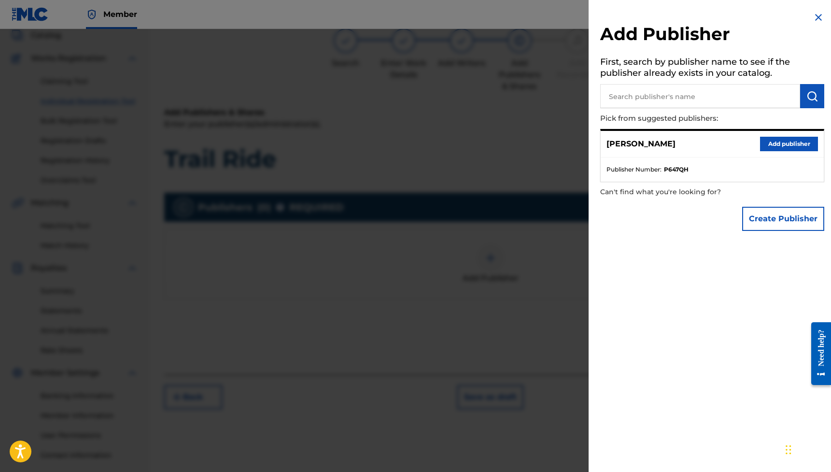
click at [466, 188] on div at bounding box center [415, 265] width 831 height 472
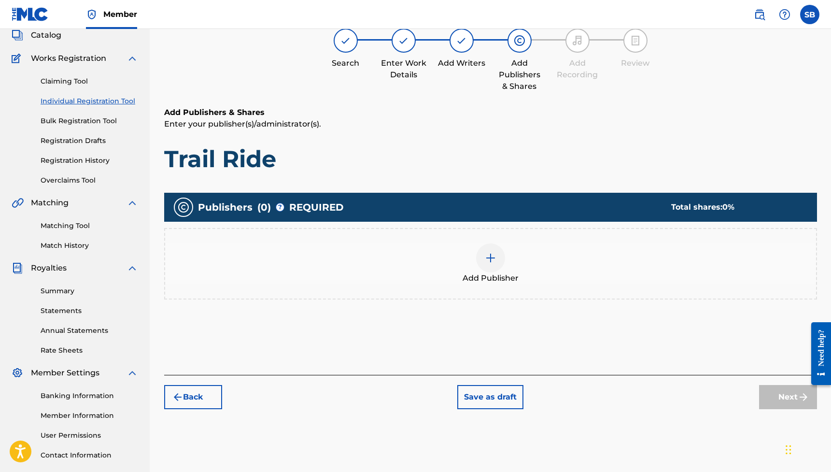
click at [405, 42] on img at bounding box center [404, 41] width 12 height 12
click at [459, 37] on img at bounding box center [462, 41] width 12 height 12
click at [178, 398] on img "submit" at bounding box center [178, 397] width 12 height 12
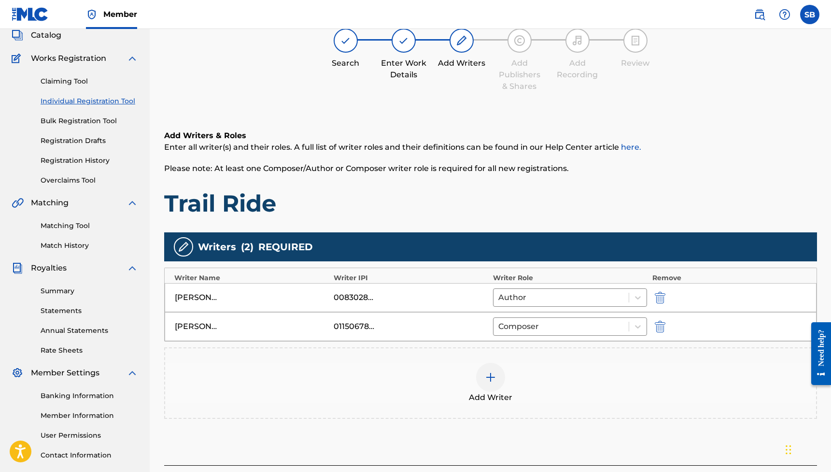
click at [335, 298] on div "00830280467" at bounding box center [355, 298] width 43 height 12
click at [485, 376] on img at bounding box center [491, 377] width 12 height 12
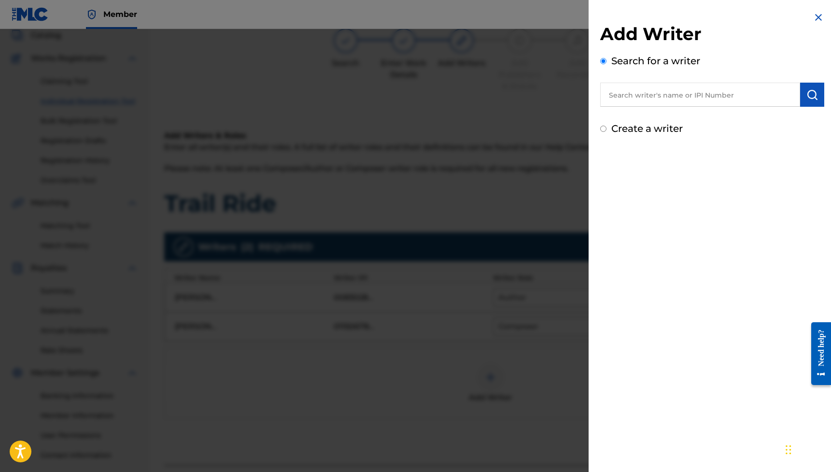
click at [813, 19] on img at bounding box center [819, 18] width 12 height 12
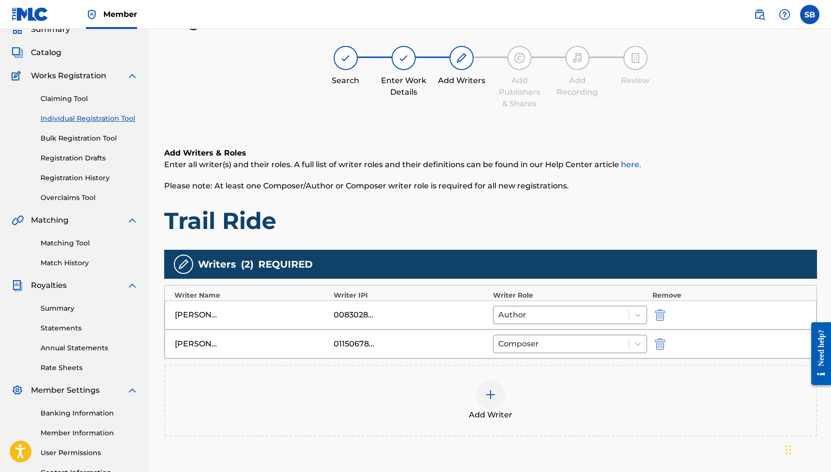
scroll to position [42, 0]
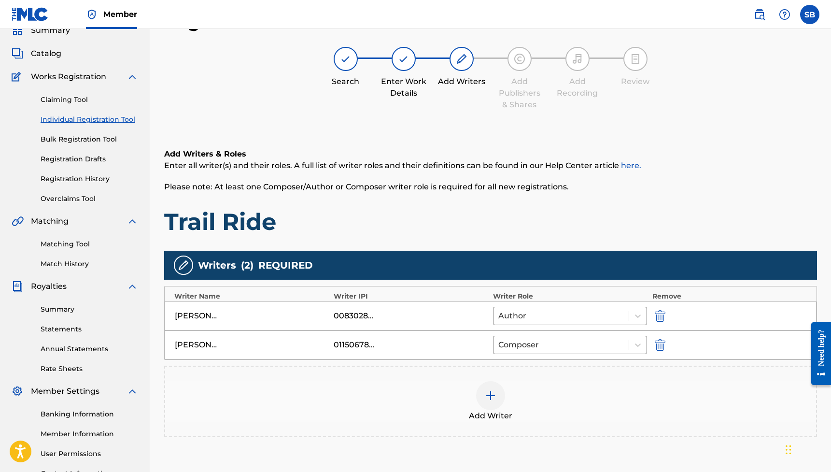
click at [456, 62] on img at bounding box center [462, 59] width 12 height 12
click at [343, 318] on div "00830280467" at bounding box center [355, 316] width 43 height 12
click at [183, 261] on img at bounding box center [184, 265] width 12 height 12
click at [401, 58] on img at bounding box center [404, 59] width 12 height 12
click at [470, 59] on div at bounding box center [462, 59] width 24 height 24
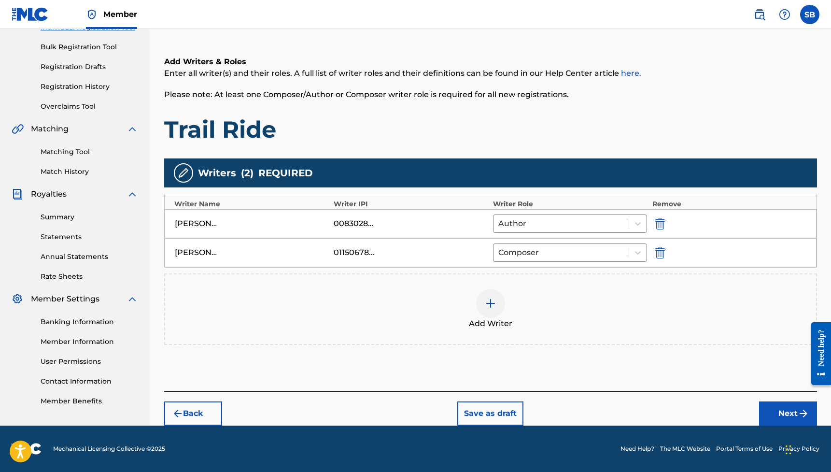
click at [195, 414] on button "Back" at bounding box center [193, 413] width 58 height 24
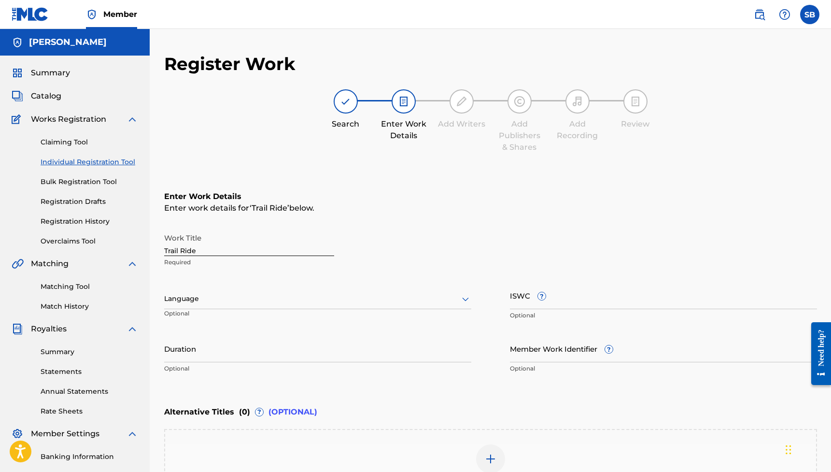
scroll to position [0, 0]
click at [342, 101] on img at bounding box center [346, 102] width 12 height 12
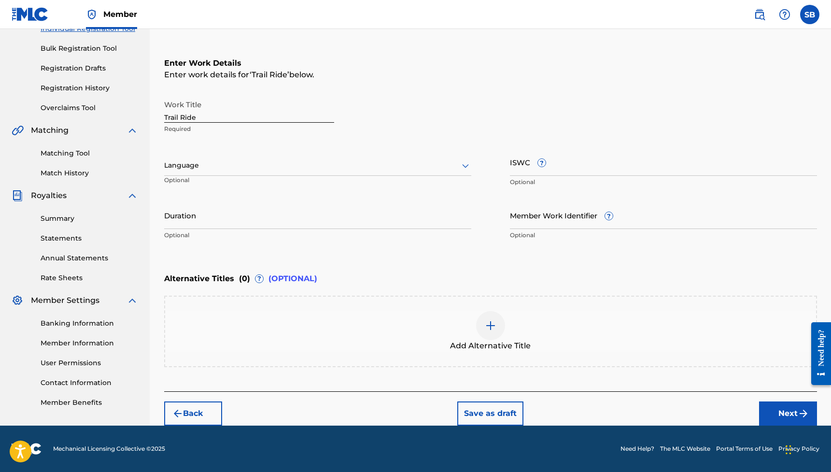
click at [762, 408] on button "Next" at bounding box center [788, 413] width 58 height 24
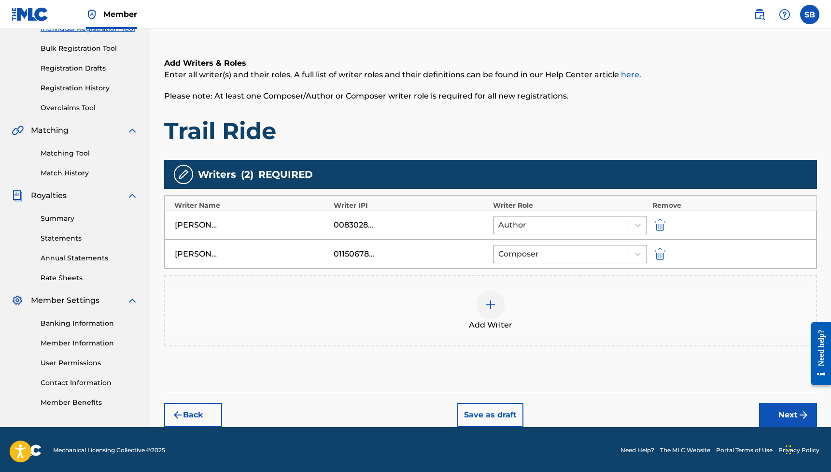
scroll to position [43, 0]
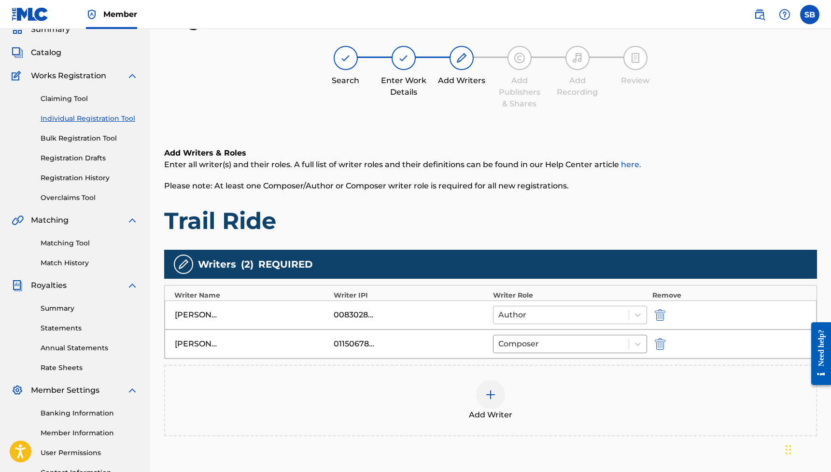
click at [594, 308] on div at bounding box center [561, 315] width 126 height 14
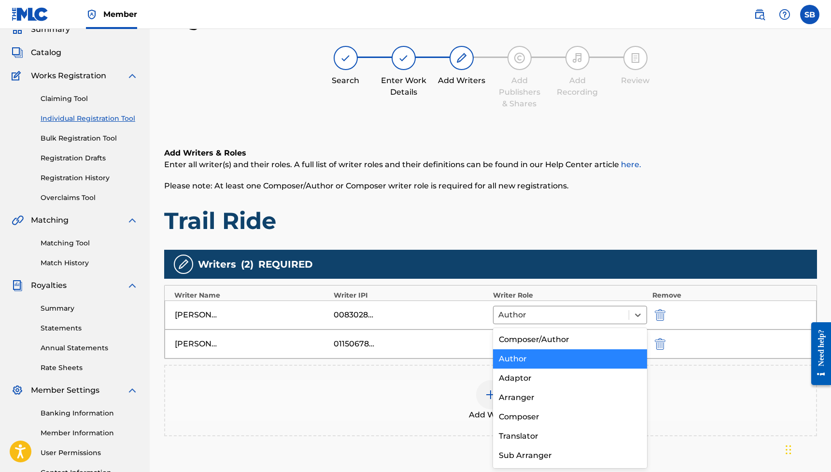
click at [425, 323] on div "[PERSON_NAME] 00830280467 Author selected, 2 of 8. 8 results available. Use Up …" at bounding box center [491, 314] width 652 height 29
